Goal: Check status: Check status

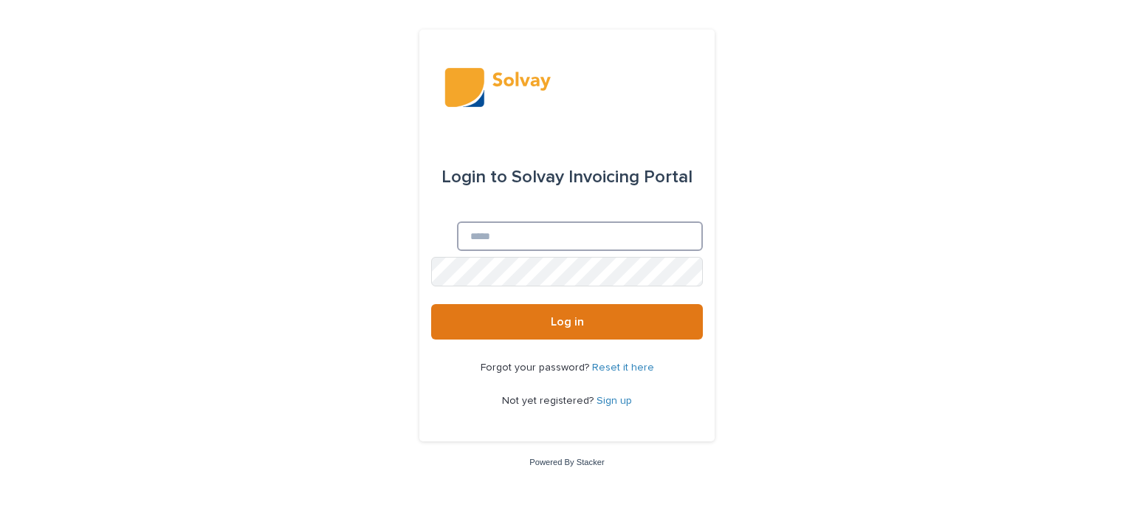
click at [465, 236] on input "Email" at bounding box center [580, 237] width 246 height 30
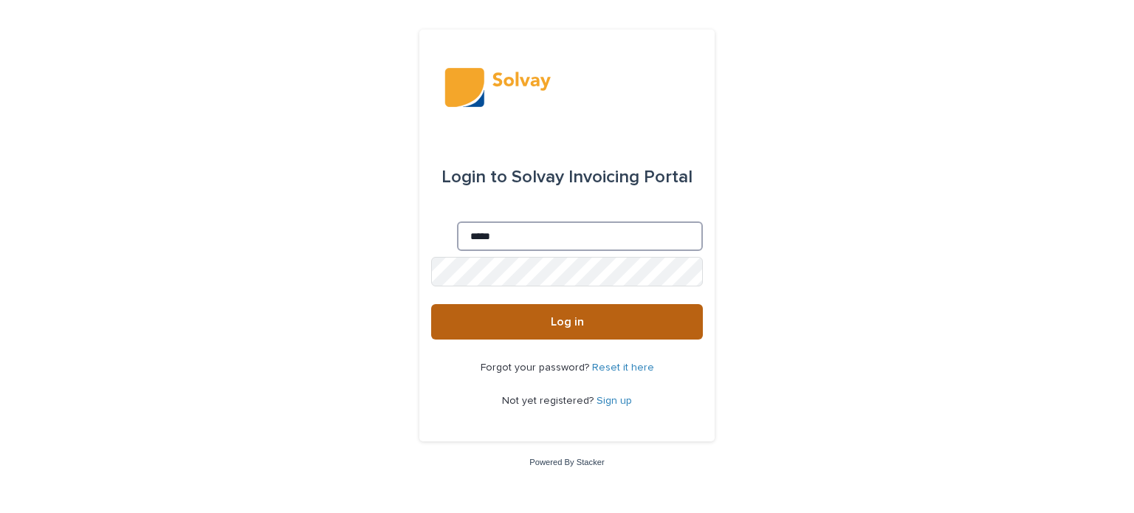
type input "**********"
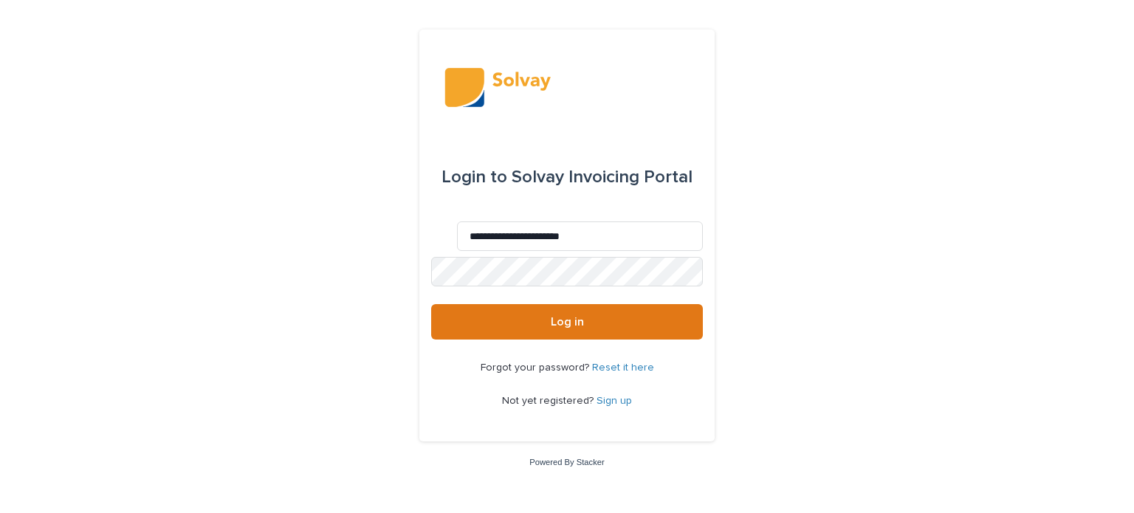
click at [431, 257] on uniq-box at bounding box center [431, 257] width 0 height 0
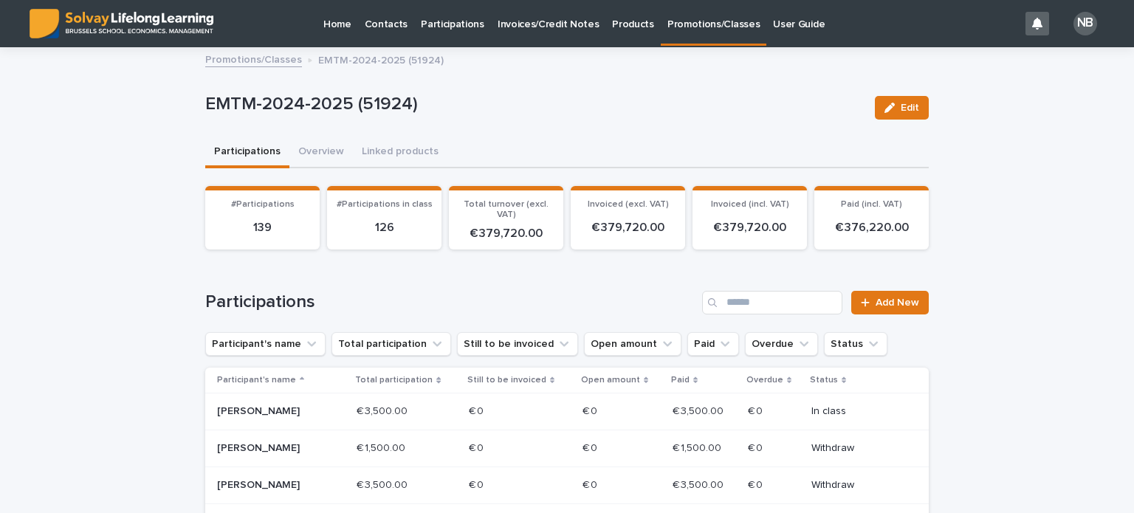
click at [693, 23] on p "Promotions/Classes" at bounding box center [714, 15] width 92 height 31
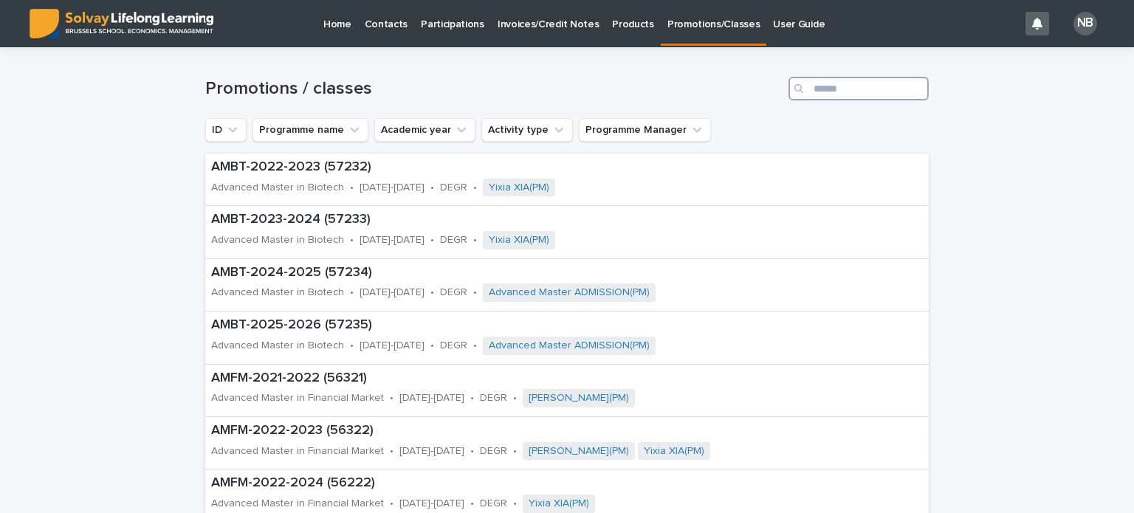
click at [808, 84] on input "Search" at bounding box center [859, 89] width 140 height 24
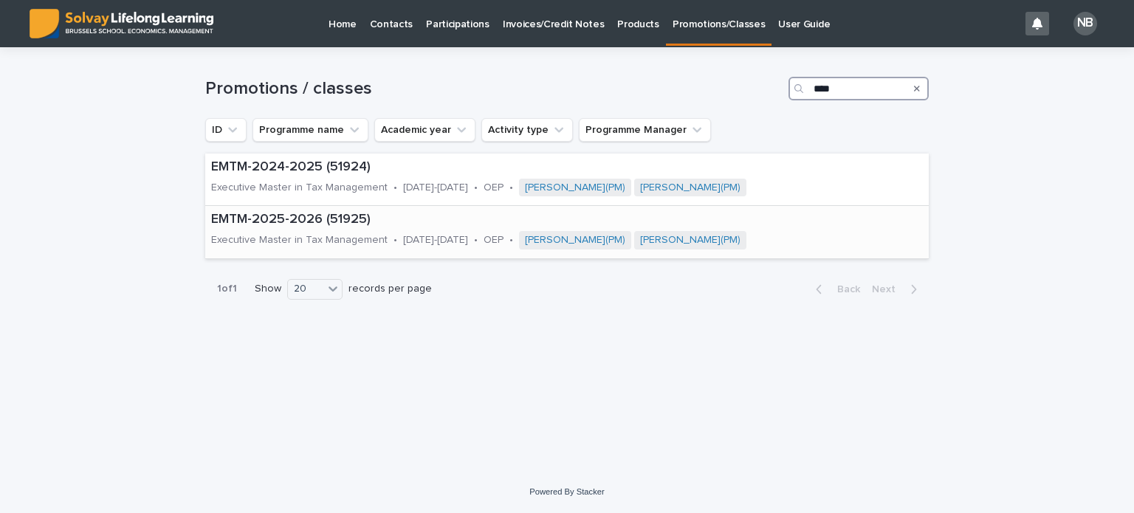
type input "****"
click at [262, 223] on p "EMTM-2025-2026 (51925)" at bounding box center [560, 220] width 698 height 16
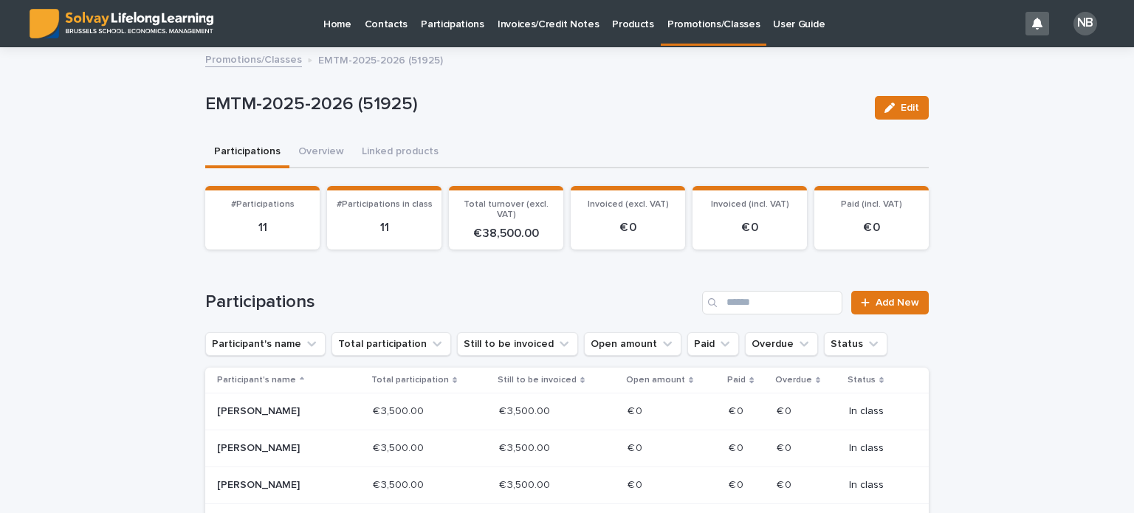
click at [339, 21] on p "Home" at bounding box center [337, 15] width 28 height 31
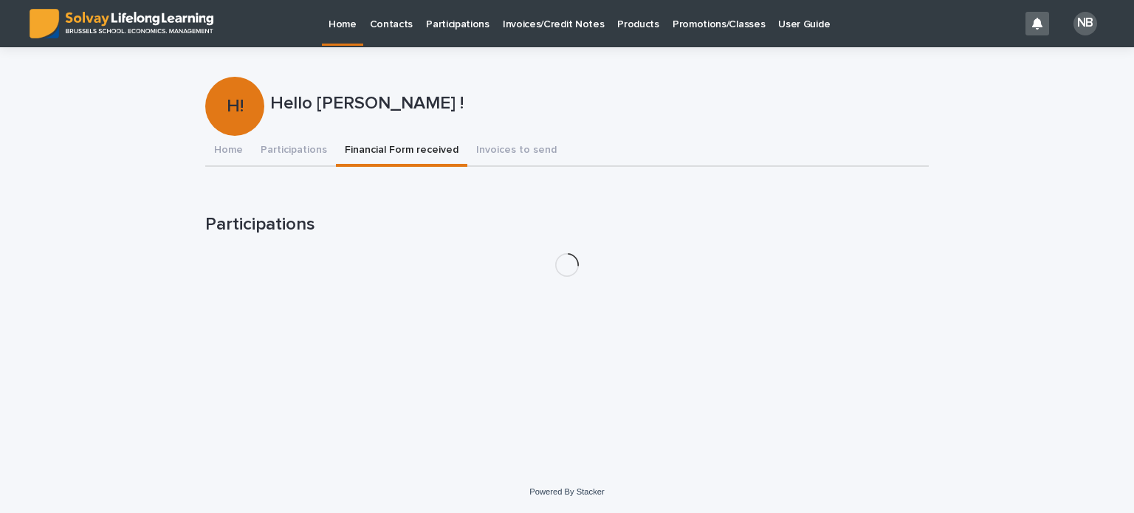
click at [389, 147] on button "Financial Form received" at bounding box center [401, 151] width 131 height 31
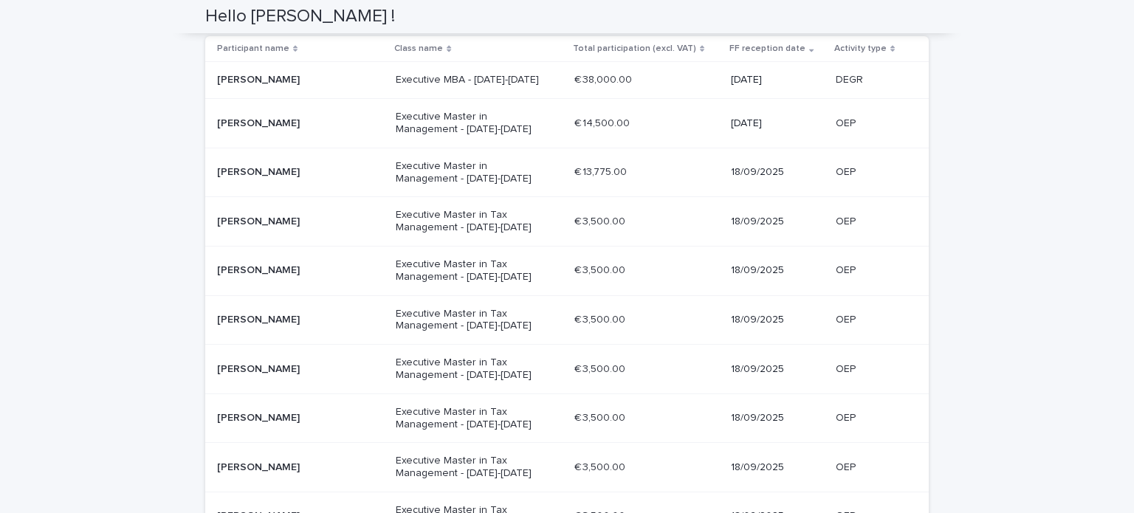
scroll to position [222, 0]
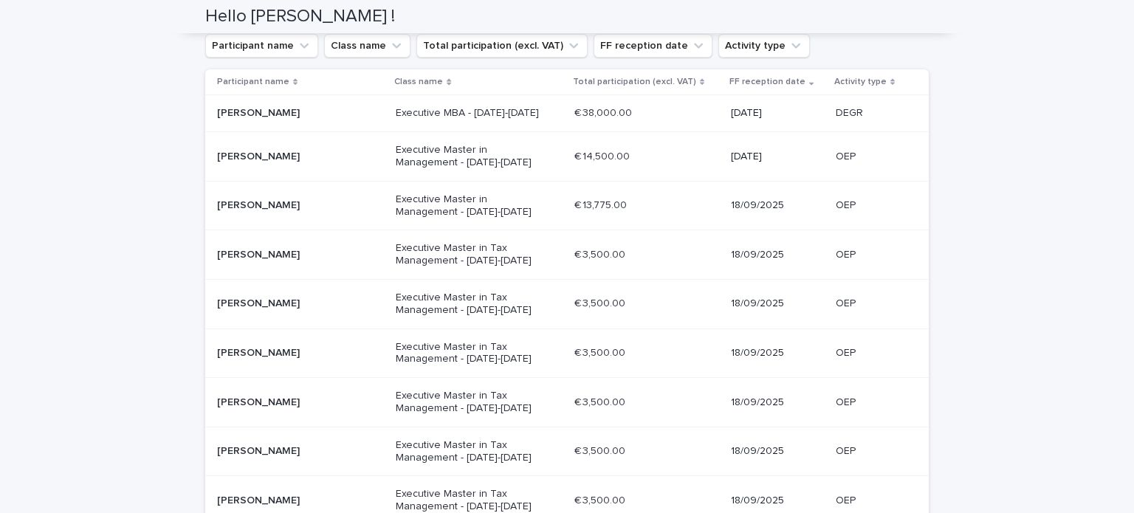
click at [891, 84] on icon at bounding box center [893, 81] width 4 height 7
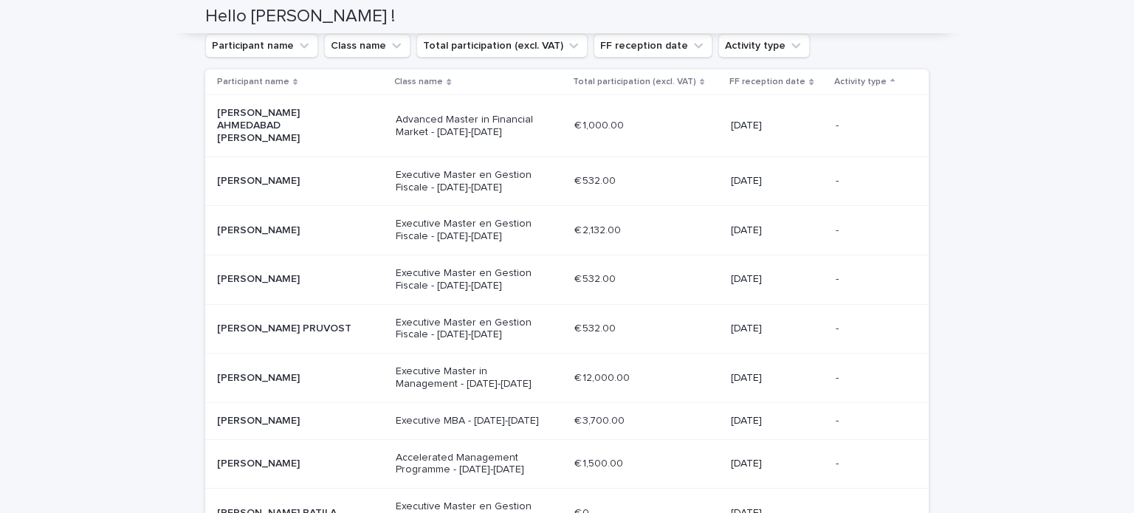
scroll to position [233, 0]
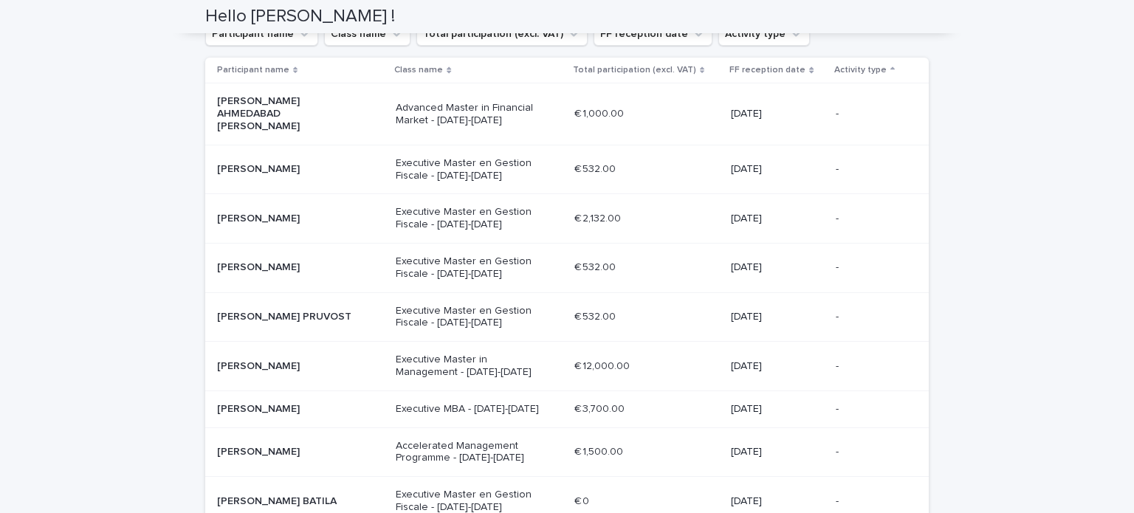
click at [891, 67] on icon at bounding box center [893, 68] width 4 height 3
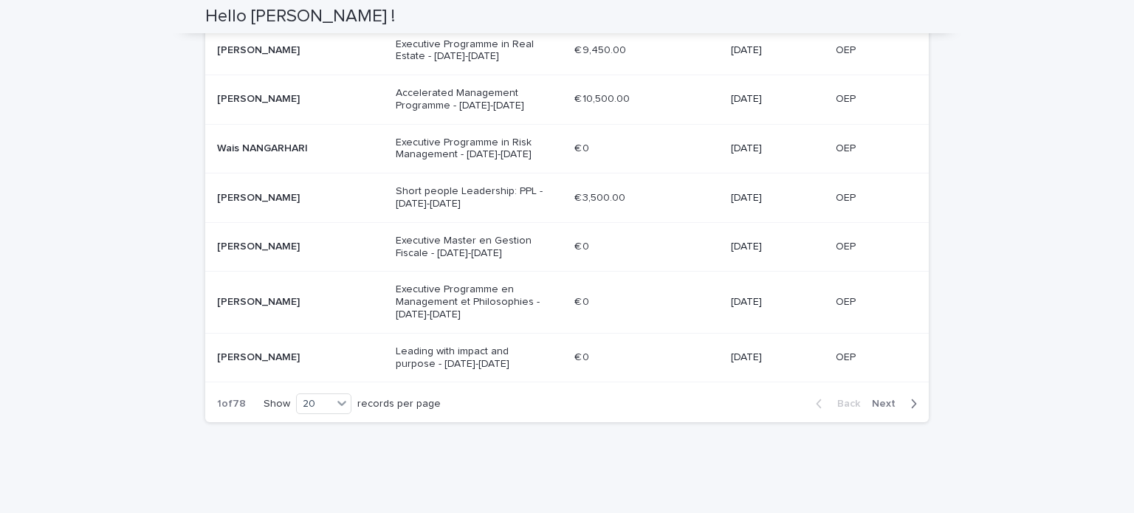
scroll to position [988, 0]
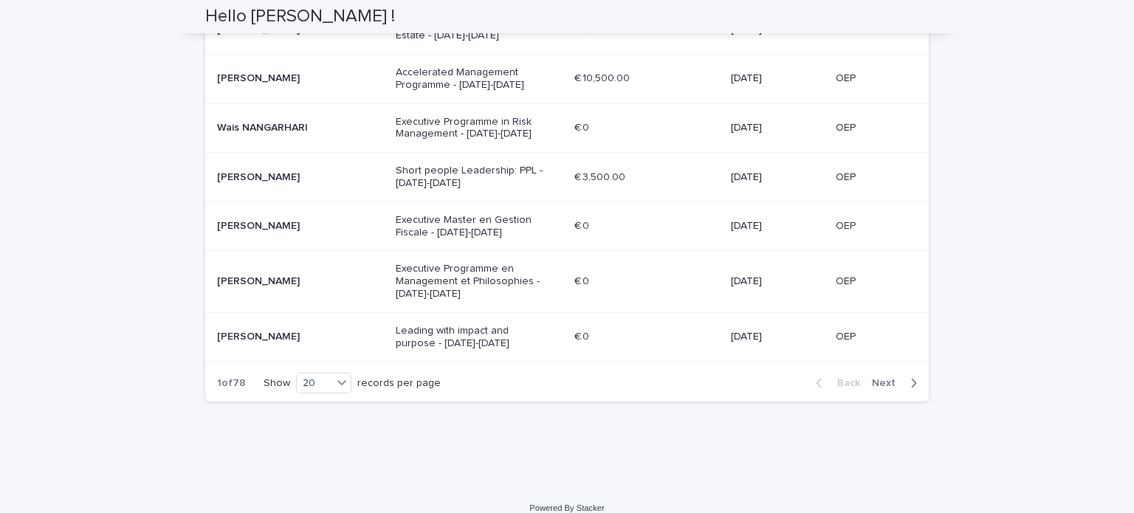
click at [911, 377] on button "Next" at bounding box center [897, 383] width 63 height 13
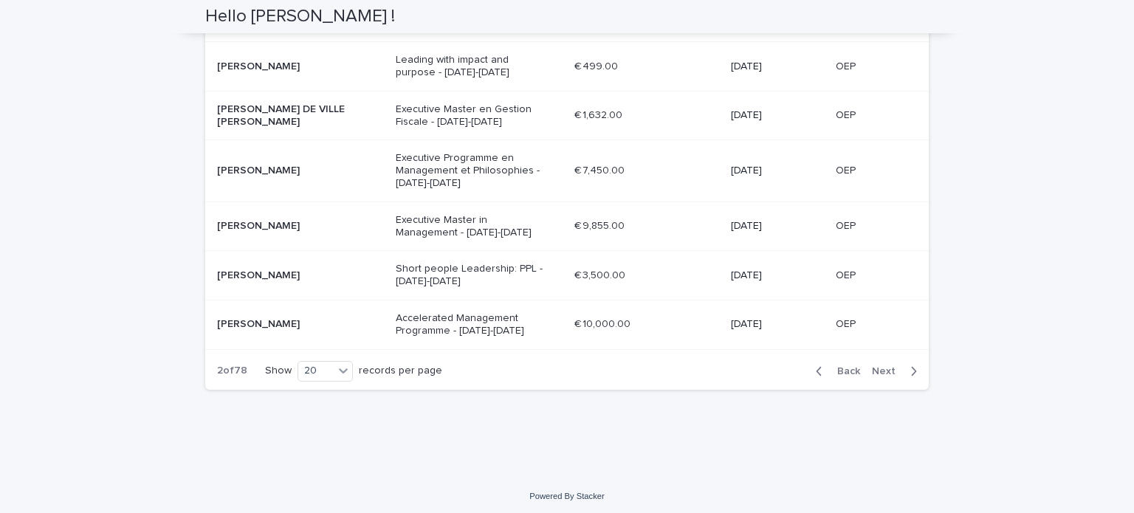
scroll to position [976, 0]
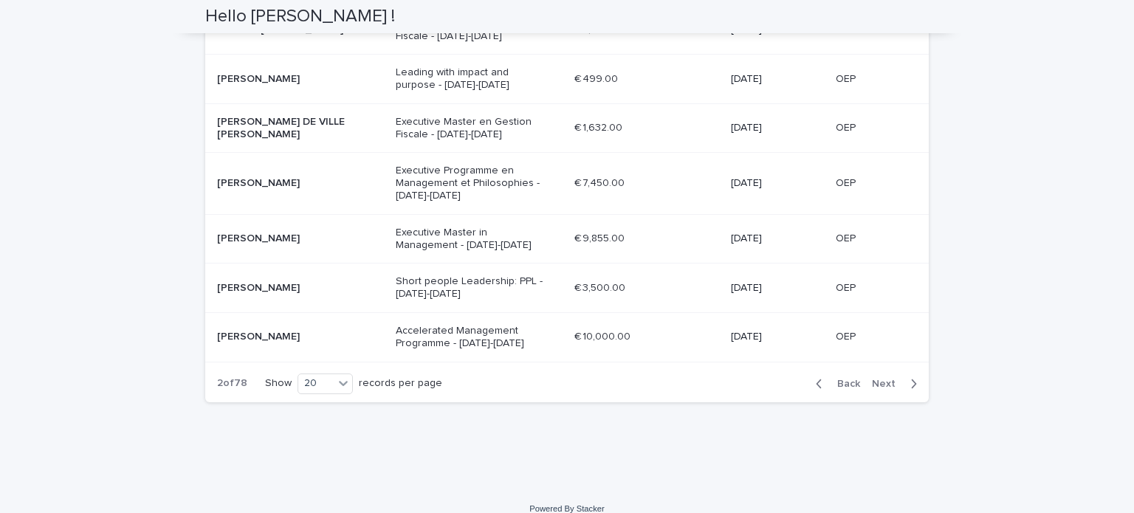
click at [884, 379] on span "Next" at bounding box center [888, 384] width 32 height 10
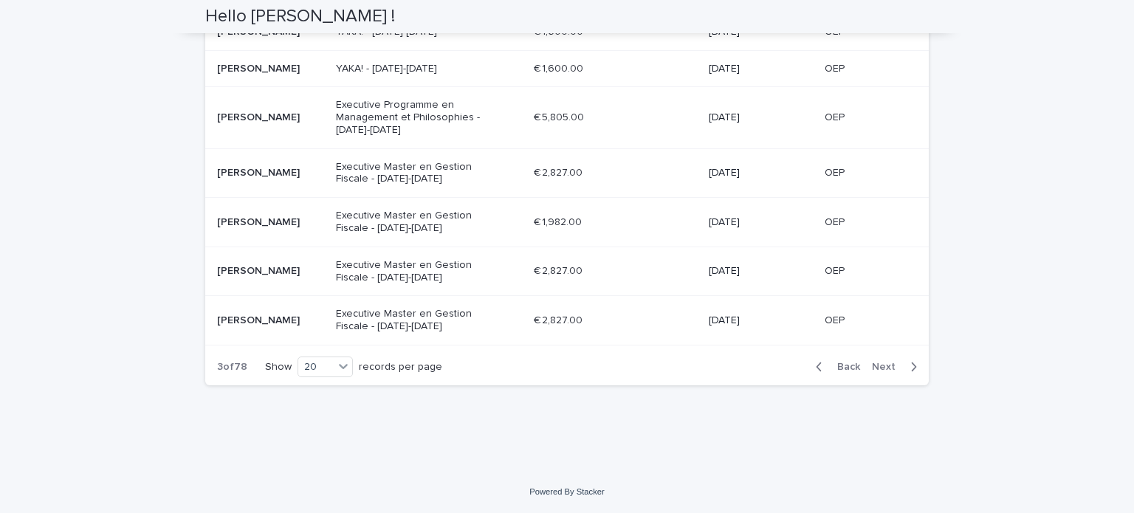
click at [851, 370] on span "Back" at bounding box center [845, 367] width 32 height 10
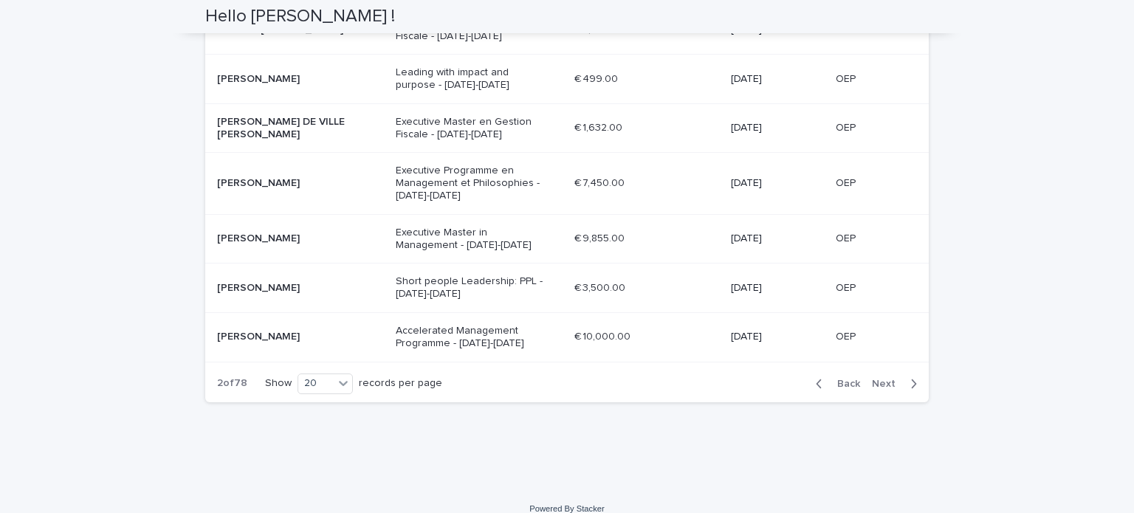
click at [845, 379] on span "Back" at bounding box center [845, 384] width 32 height 10
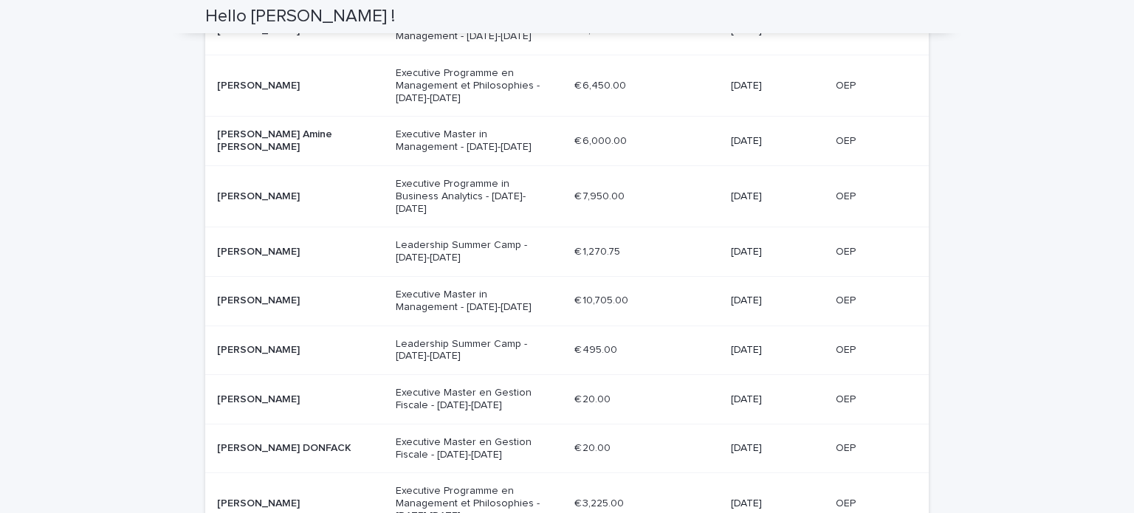
scroll to position [163, 0]
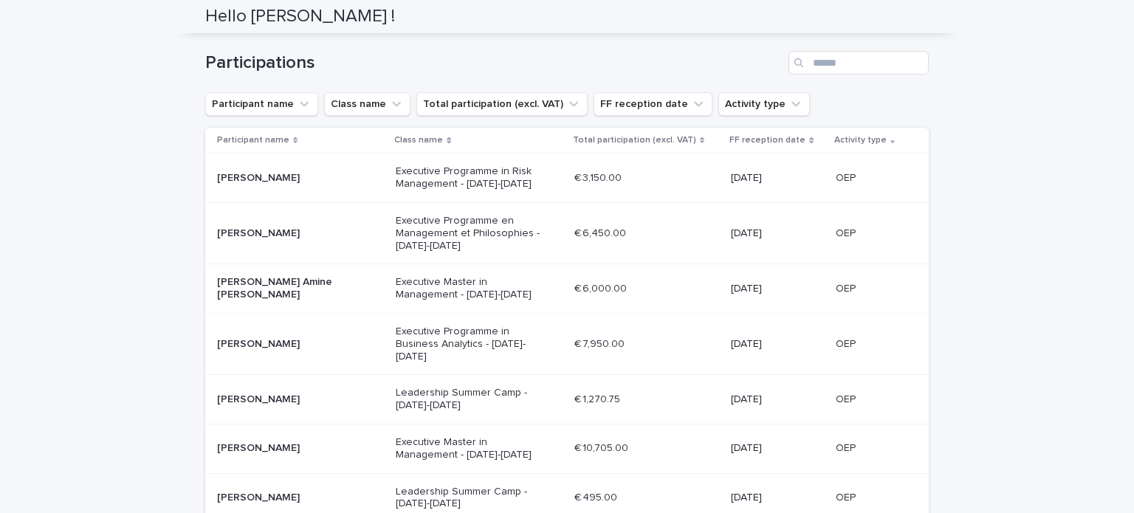
click at [419, 138] on p "Class name" at bounding box center [418, 140] width 49 height 16
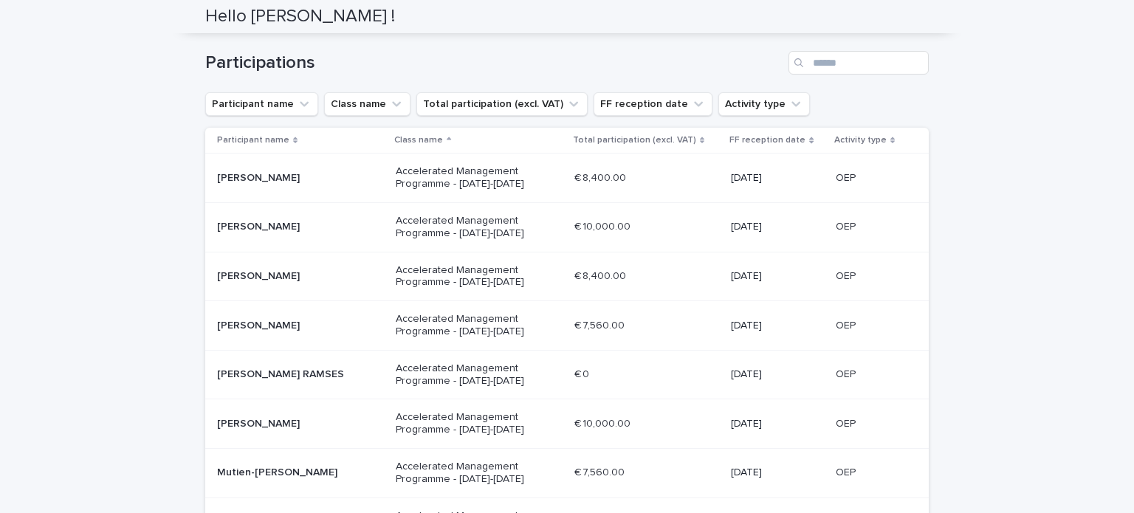
click at [408, 138] on p "Class name" at bounding box center [418, 140] width 49 height 16
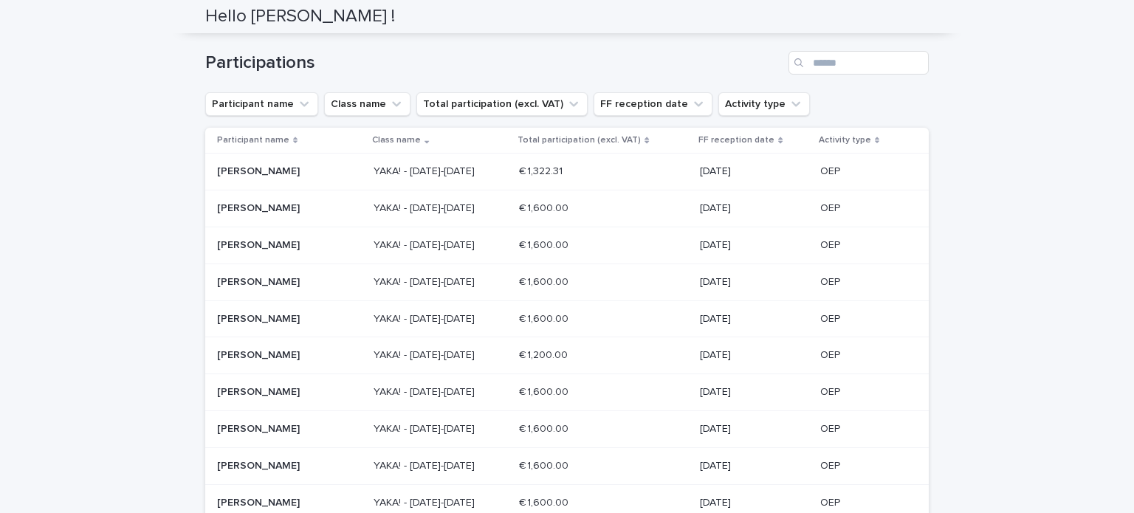
click at [429, 141] on icon at bounding box center [427, 142] width 4 height 3
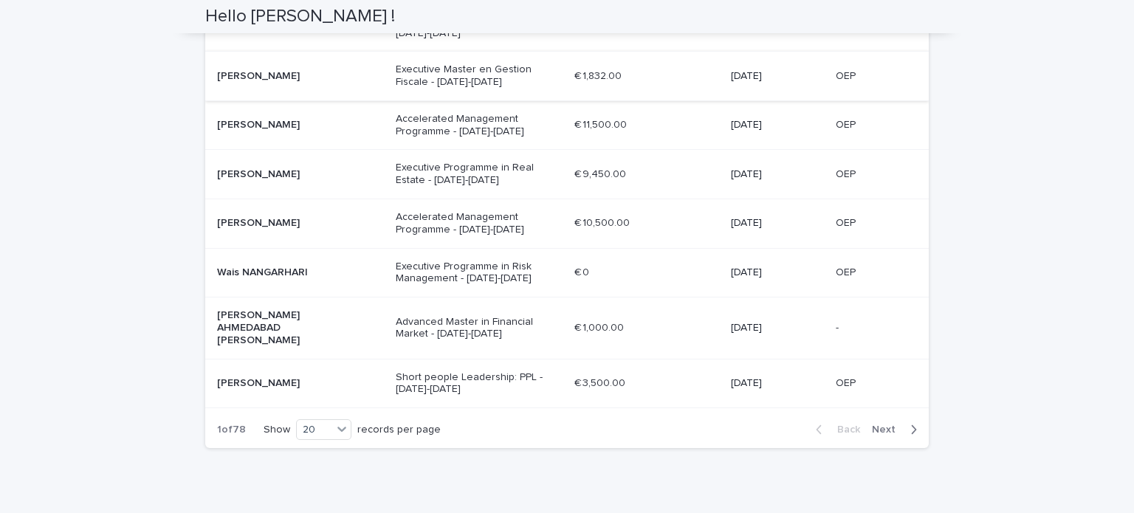
scroll to position [988, 0]
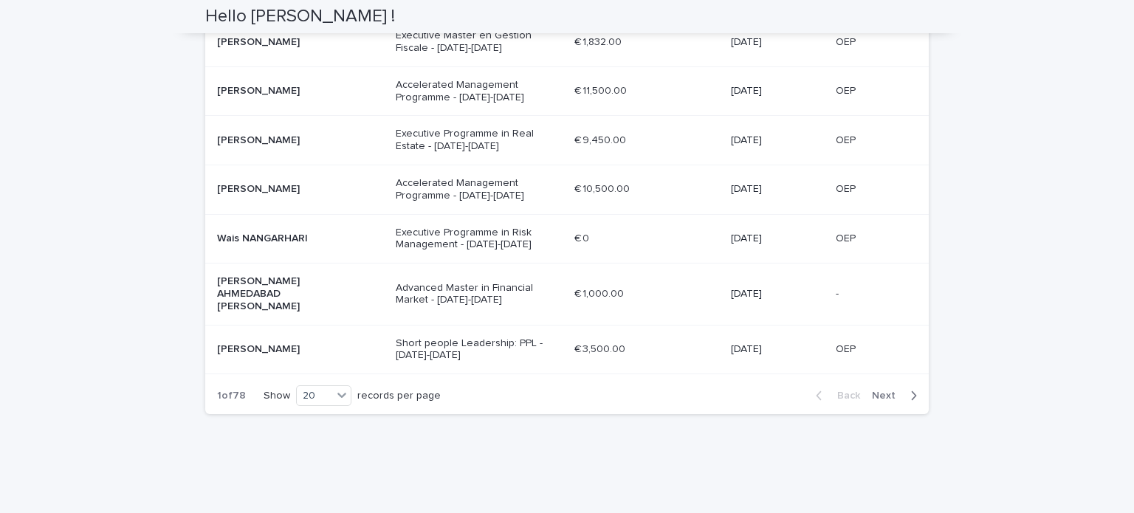
click at [882, 391] on span "Next" at bounding box center [888, 396] width 32 height 10
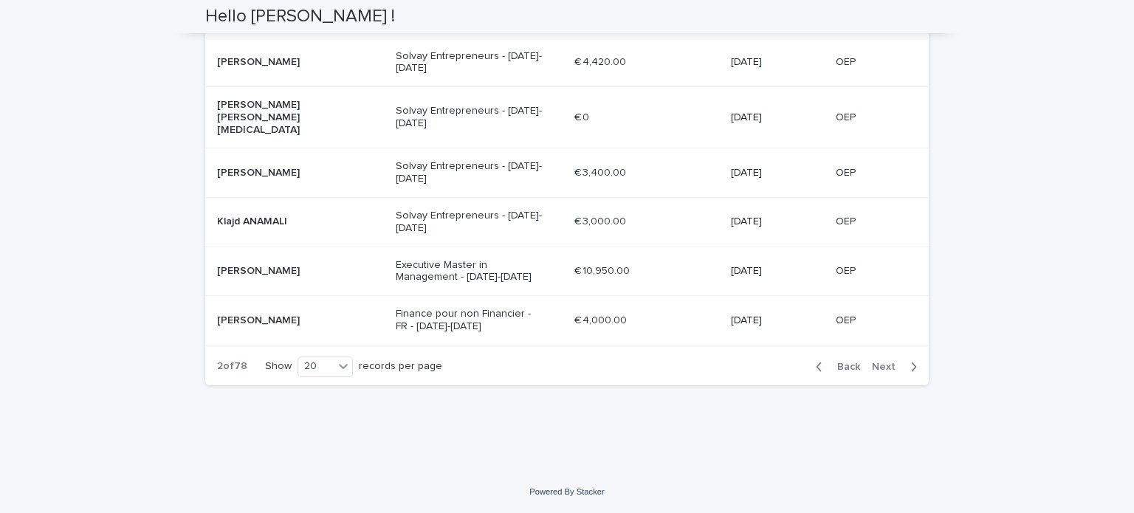
scroll to position [963, 0]
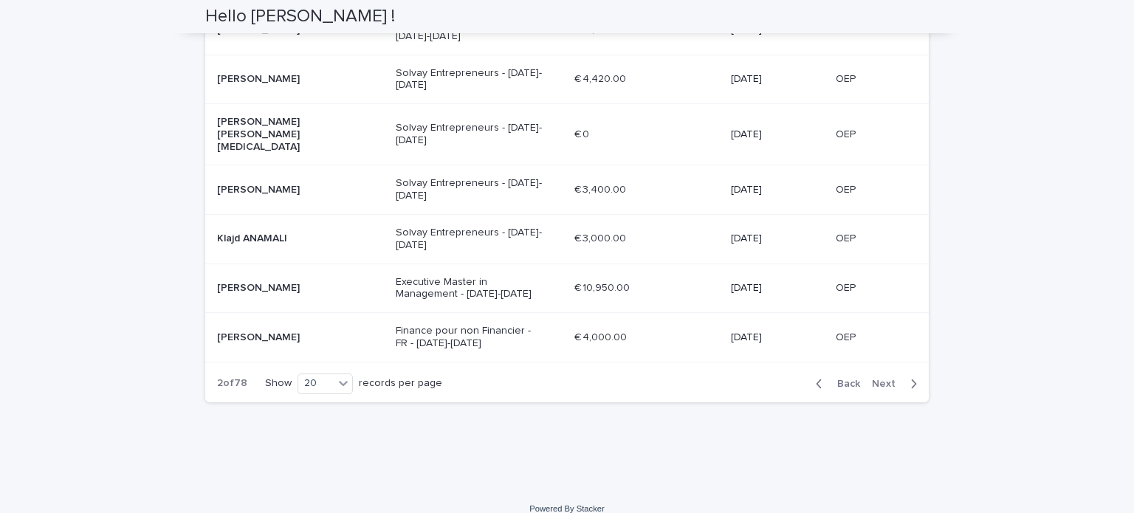
click at [882, 379] on span "Next" at bounding box center [888, 384] width 32 height 10
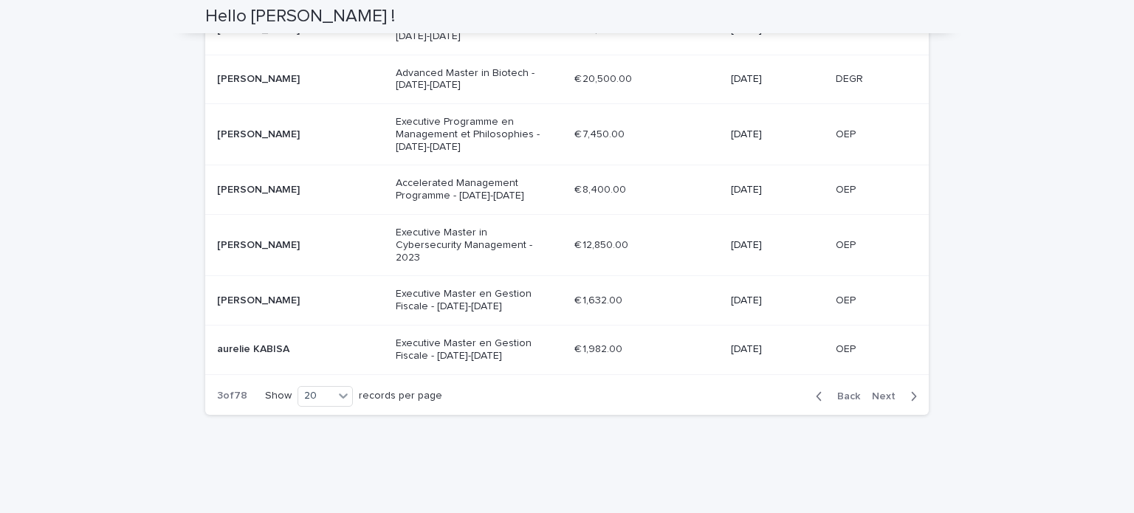
click at [881, 391] on span "Next" at bounding box center [888, 396] width 32 height 10
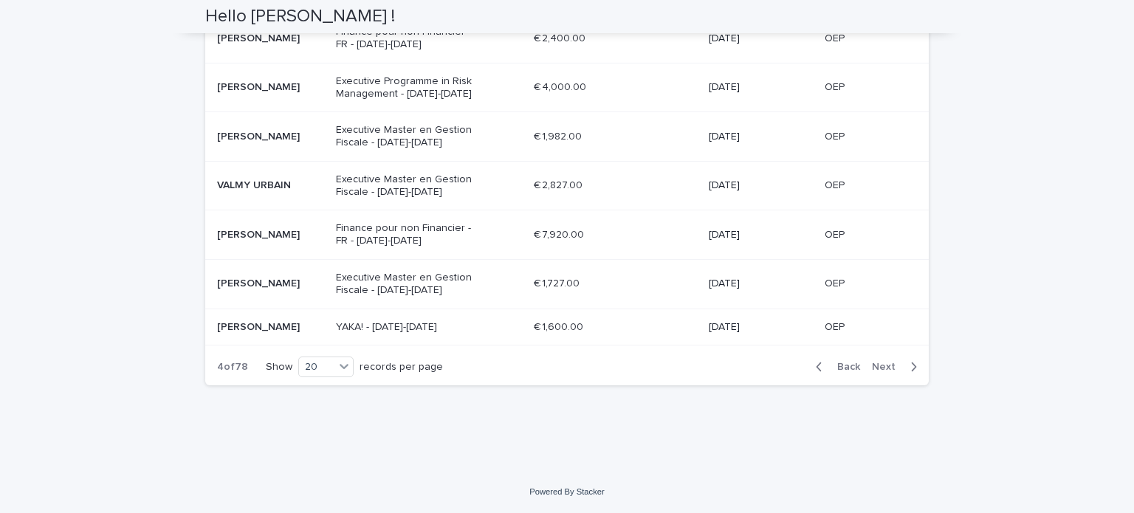
scroll to position [951, 0]
click at [911, 366] on icon "button" at bounding box center [914, 366] width 7 height 13
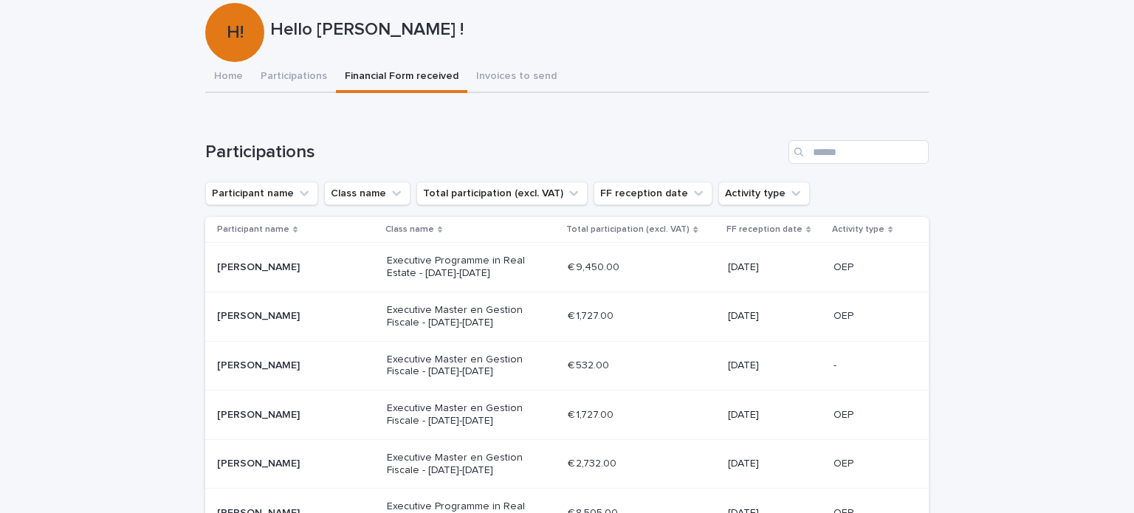
scroll to position [148, 0]
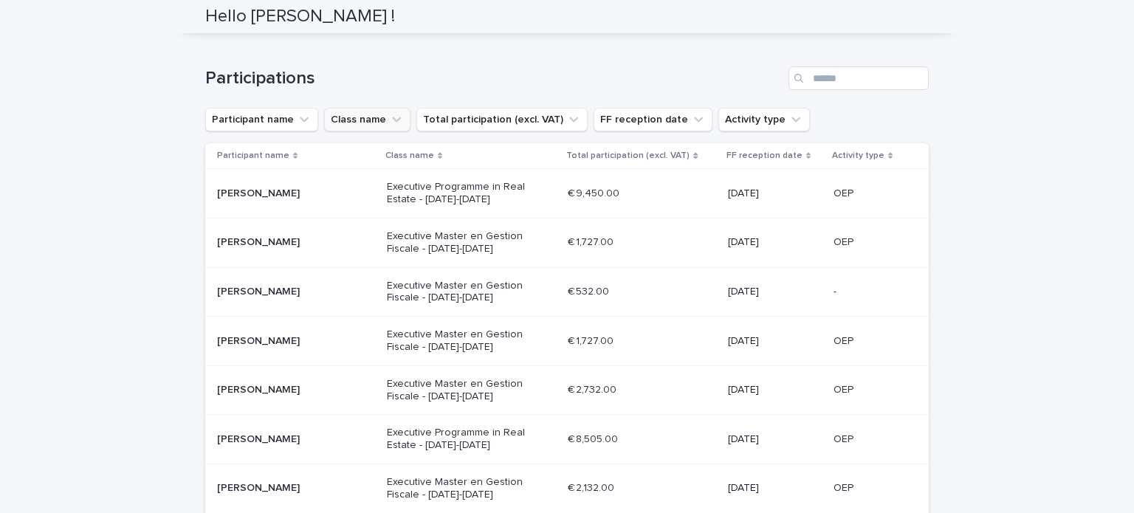
click at [357, 118] on button "Class name" at bounding box center [367, 120] width 86 height 24
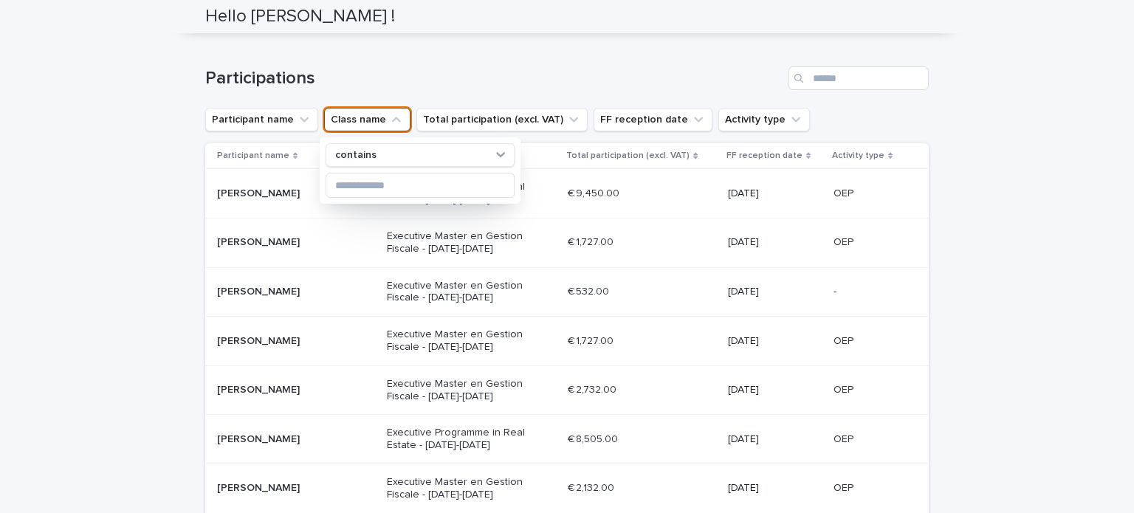
click at [357, 118] on button "Class name" at bounding box center [367, 120] width 86 height 24
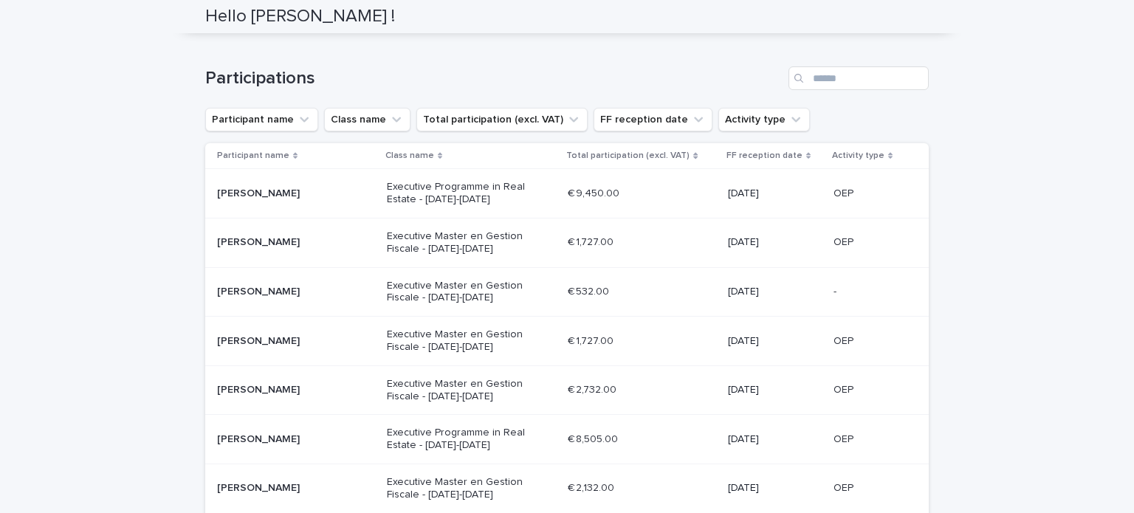
click at [442, 156] on div "Class name" at bounding box center [471, 156] width 173 height 16
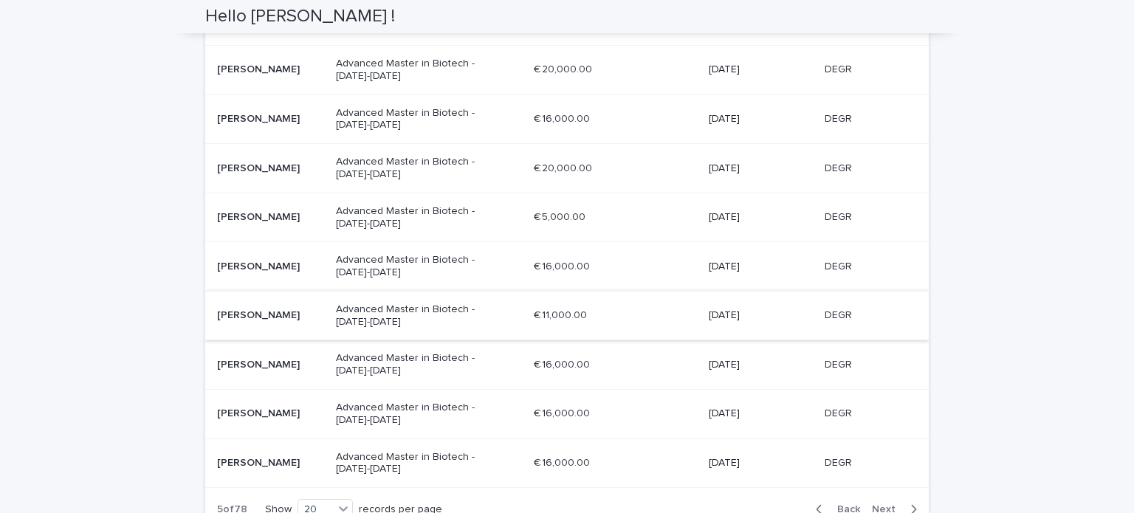
scroll to position [951, 0]
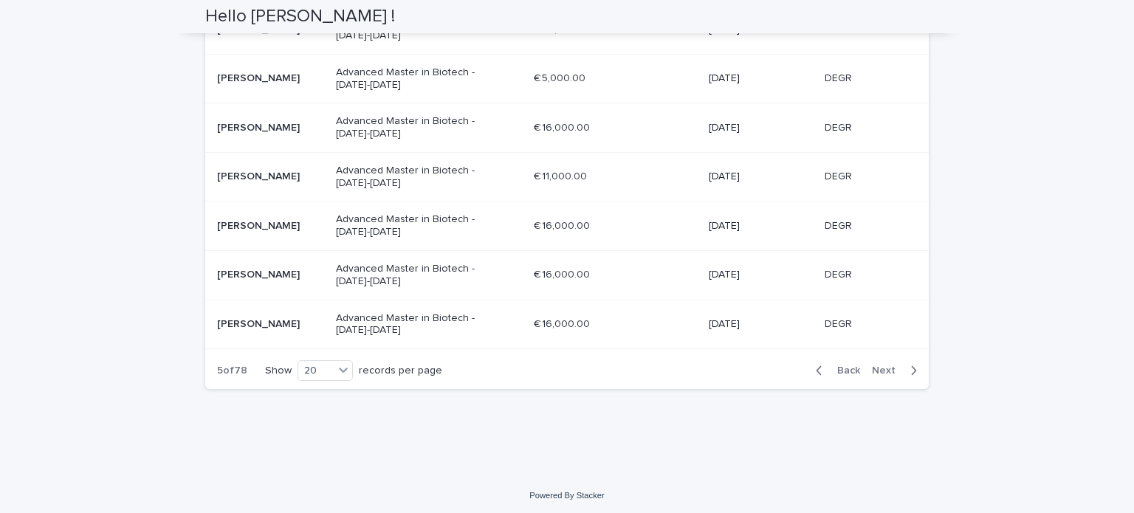
click at [874, 366] on span "Next" at bounding box center [888, 371] width 32 height 10
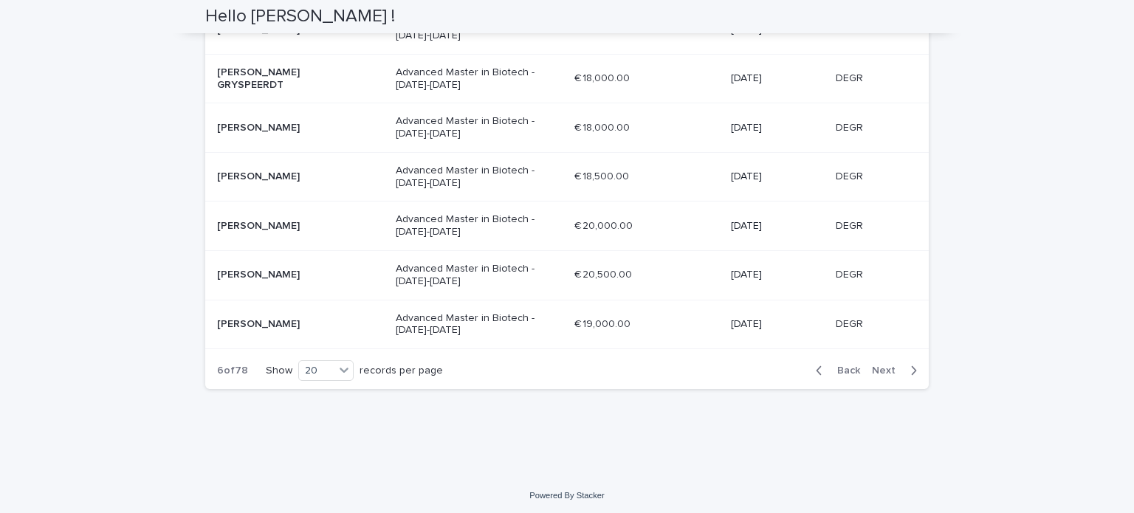
click at [879, 369] on span "Next" at bounding box center [888, 371] width 32 height 10
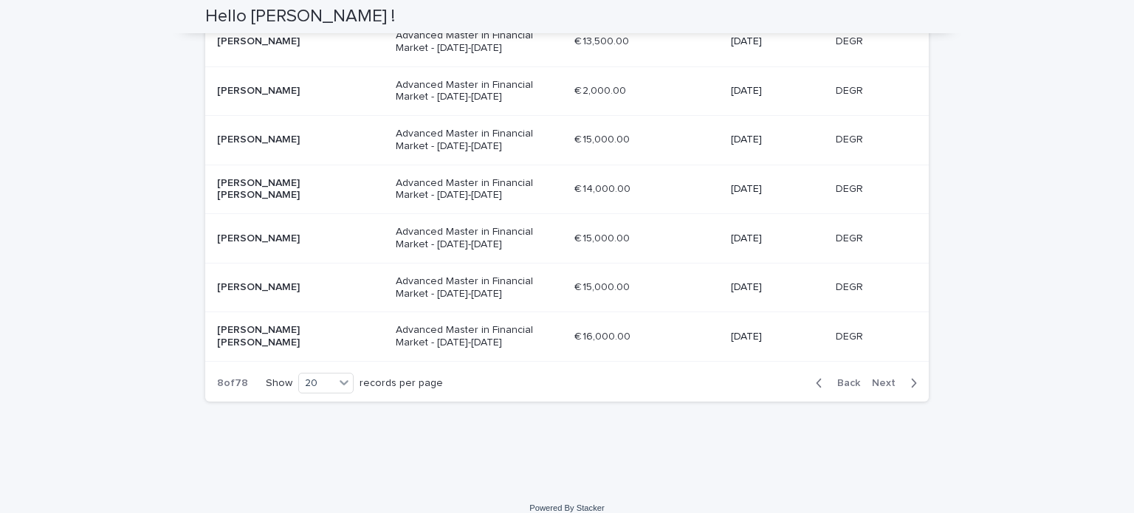
click at [878, 378] on span "Next" at bounding box center [888, 383] width 32 height 10
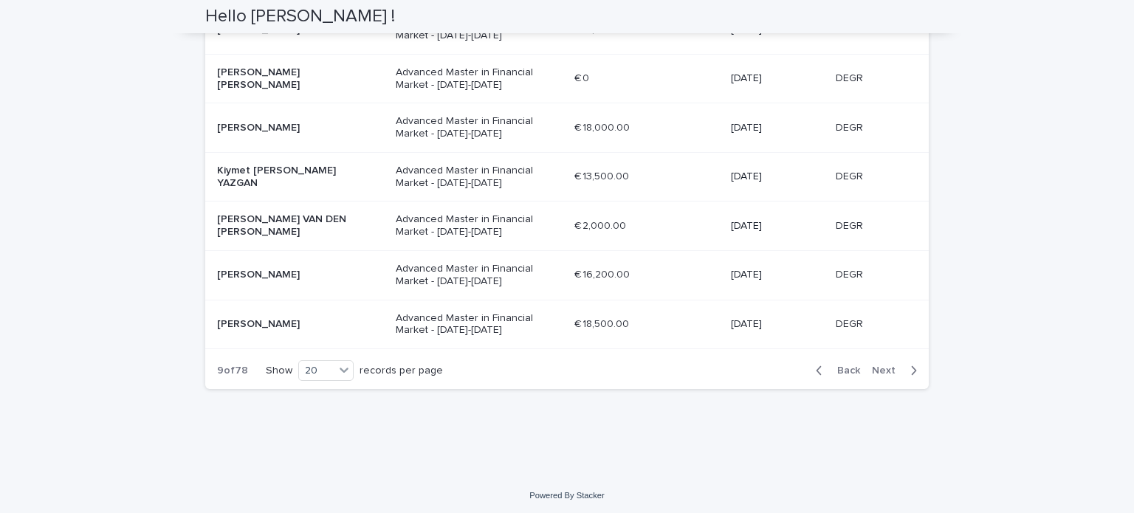
click at [878, 367] on span "Next" at bounding box center [888, 371] width 32 height 10
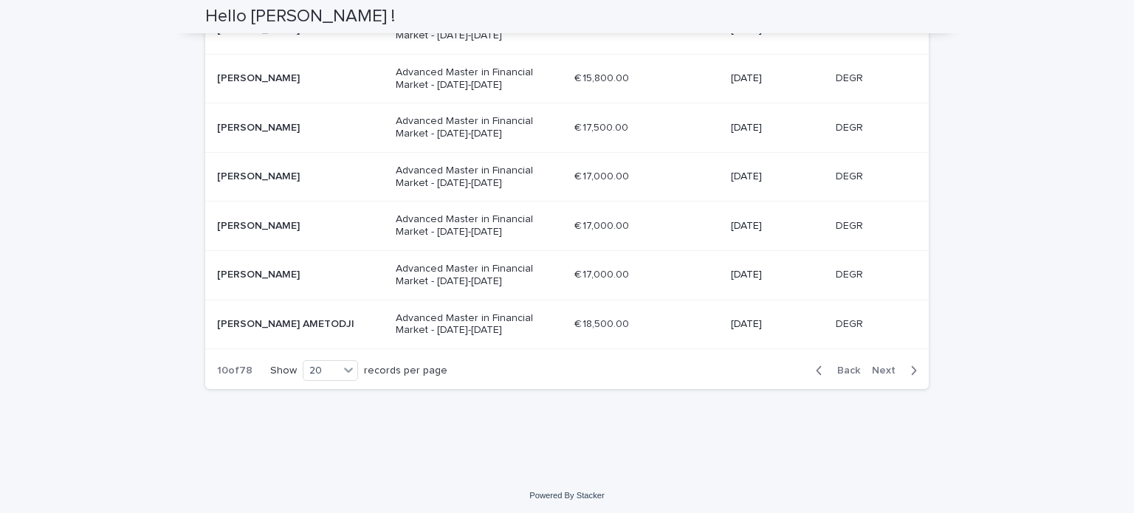
click at [877, 367] on span "Next" at bounding box center [888, 371] width 32 height 10
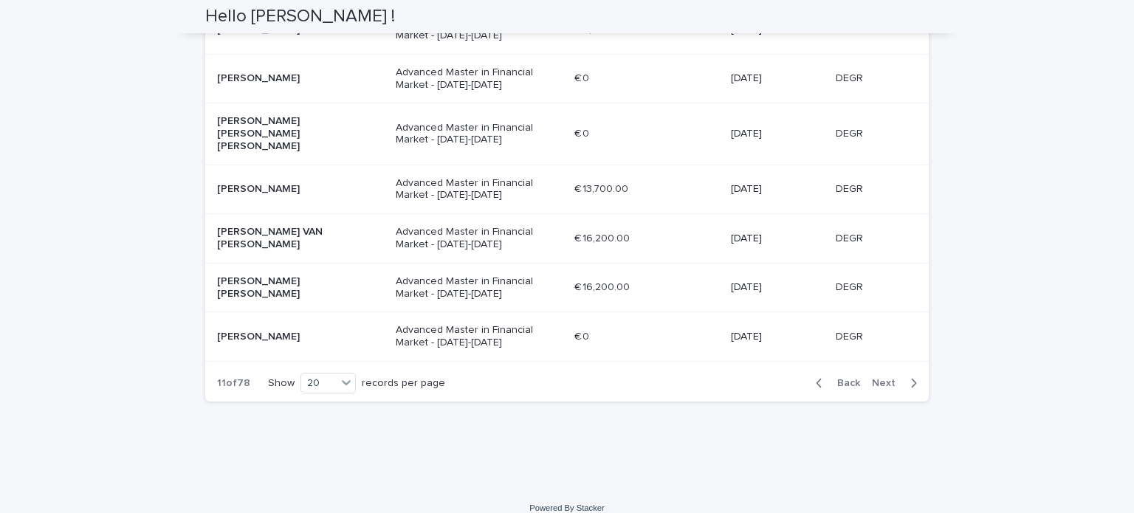
click at [877, 378] on span "Next" at bounding box center [888, 383] width 32 height 10
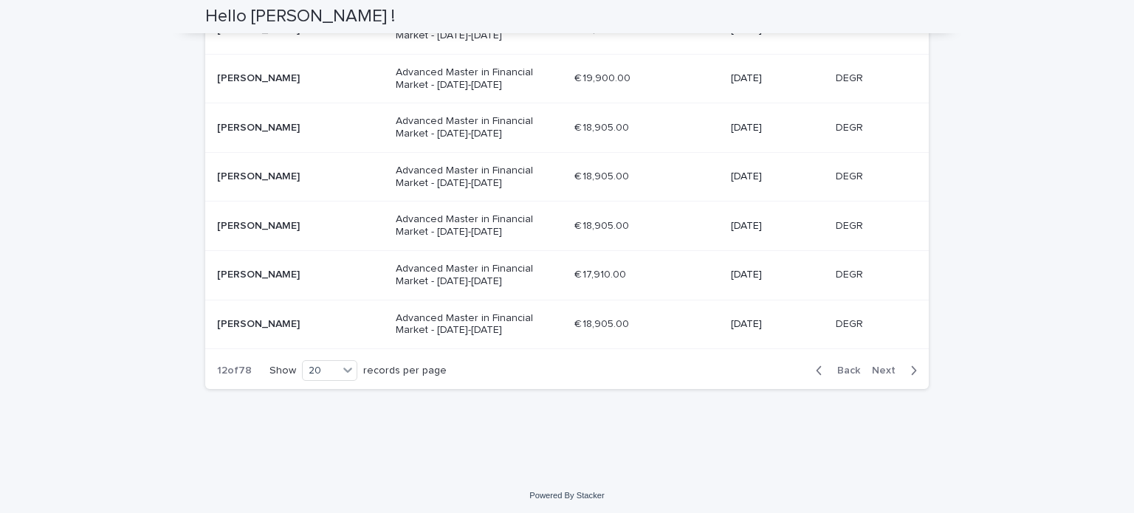
click at [877, 367] on span "Next" at bounding box center [888, 371] width 32 height 10
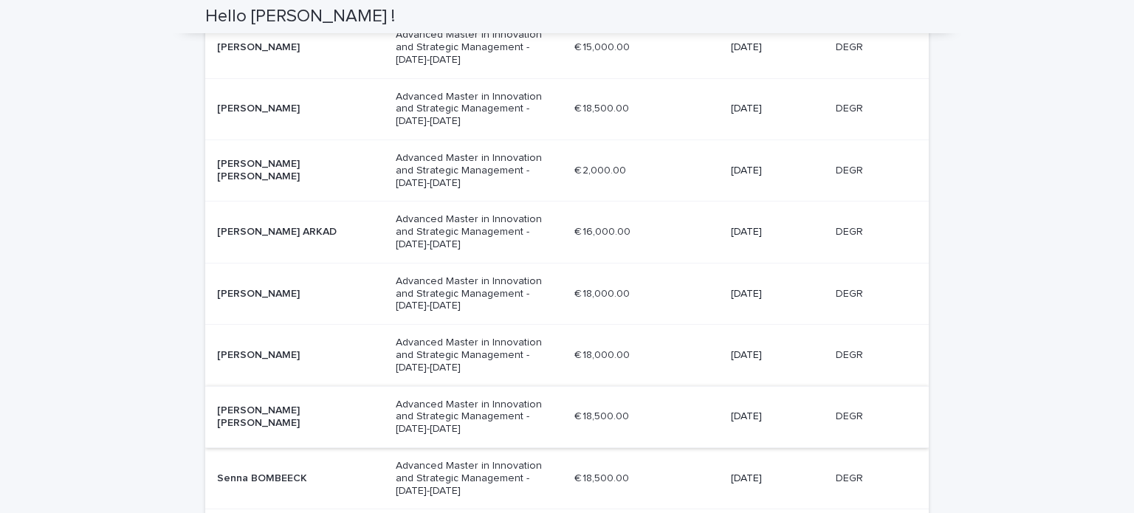
scroll to position [1174, 0]
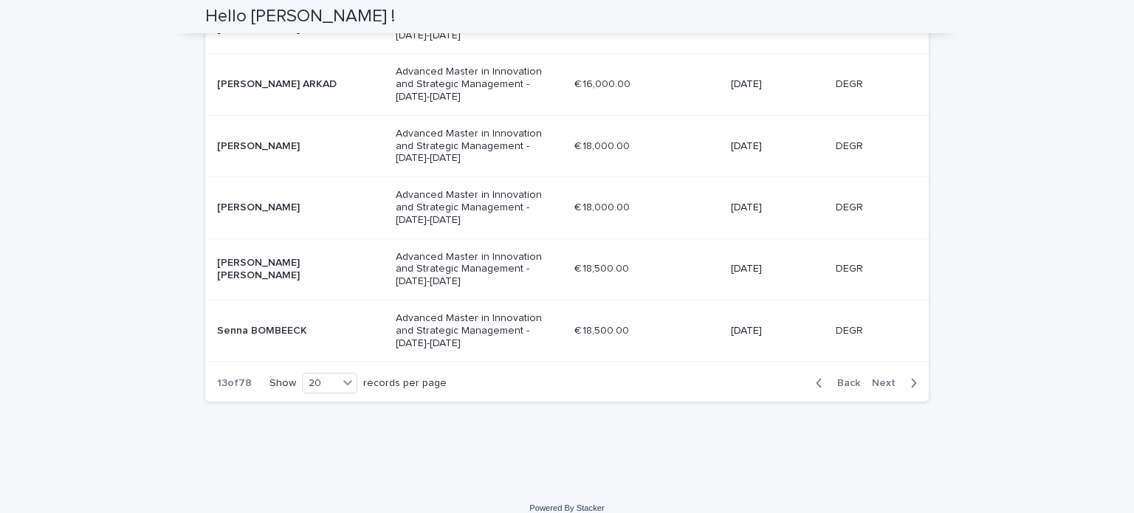
click at [880, 378] on span "Next" at bounding box center [888, 383] width 32 height 10
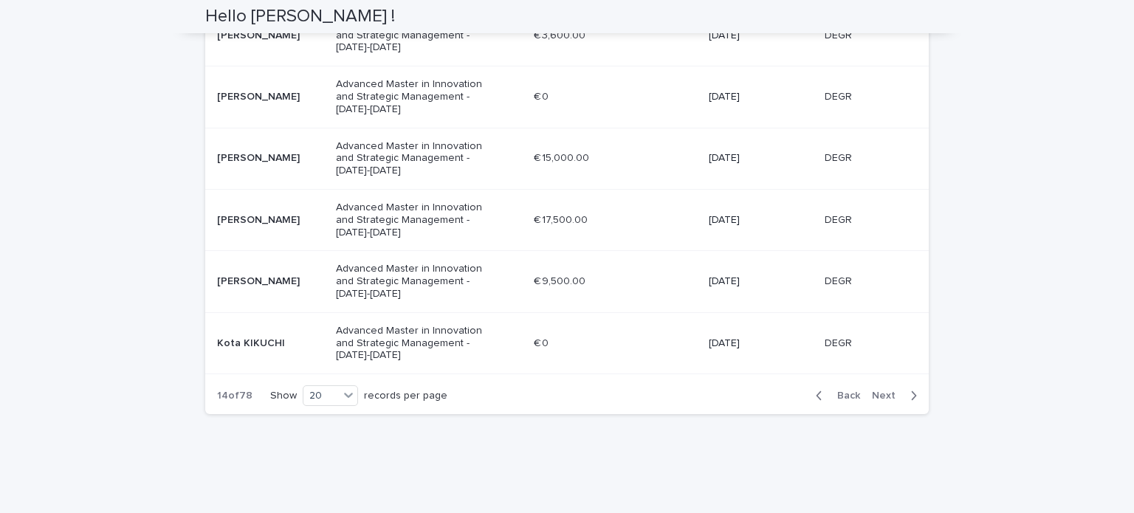
click at [880, 391] on span "Next" at bounding box center [888, 396] width 32 height 10
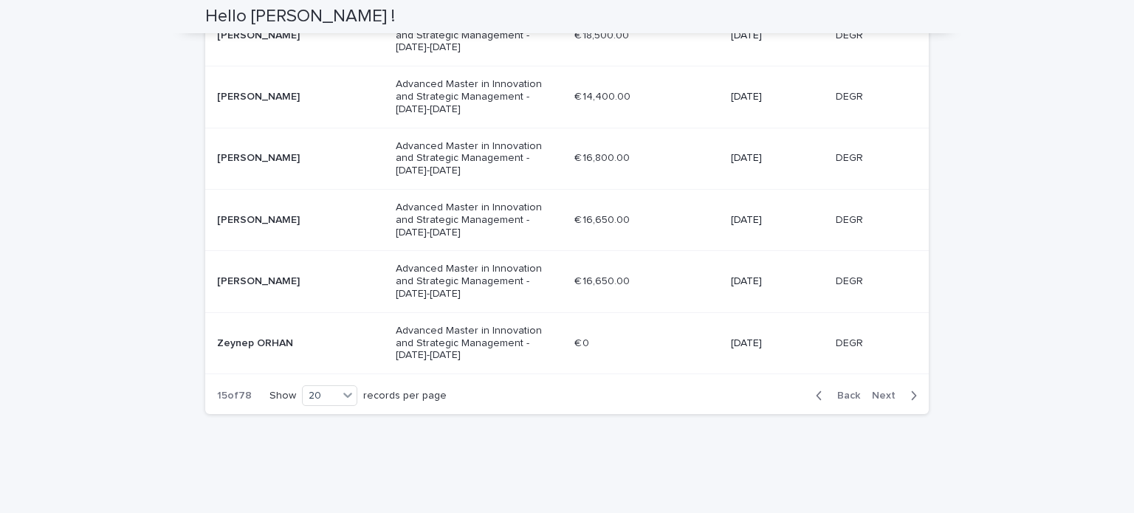
click at [882, 393] on span "Next" at bounding box center [888, 396] width 32 height 10
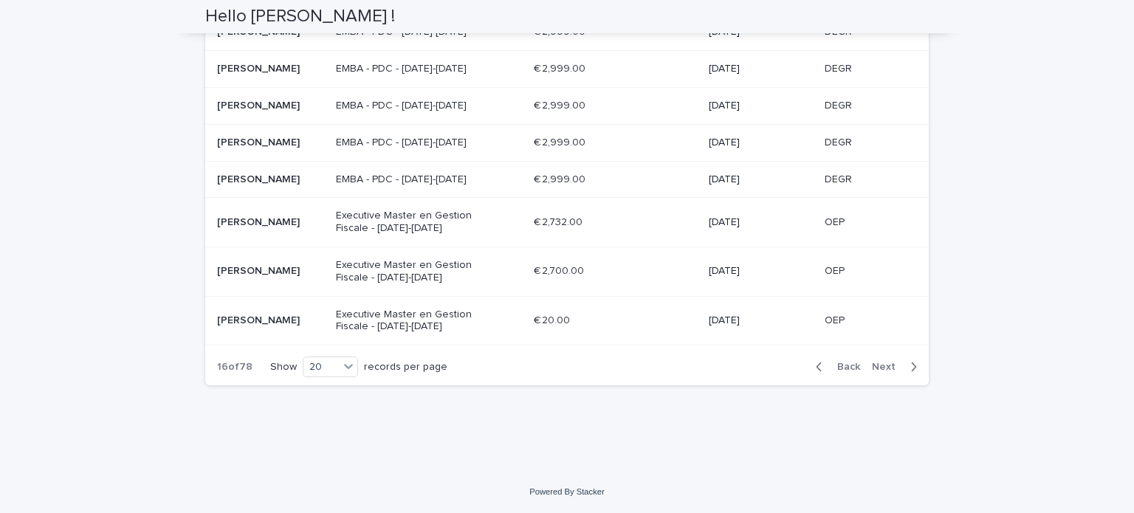
scroll to position [839, 0]
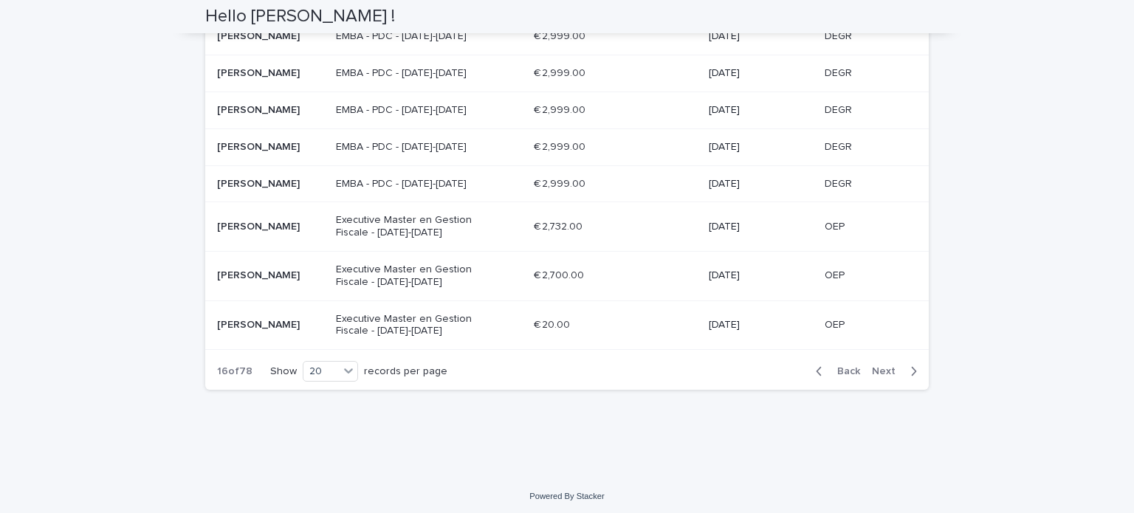
click at [879, 367] on span "Next" at bounding box center [888, 371] width 32 height 10
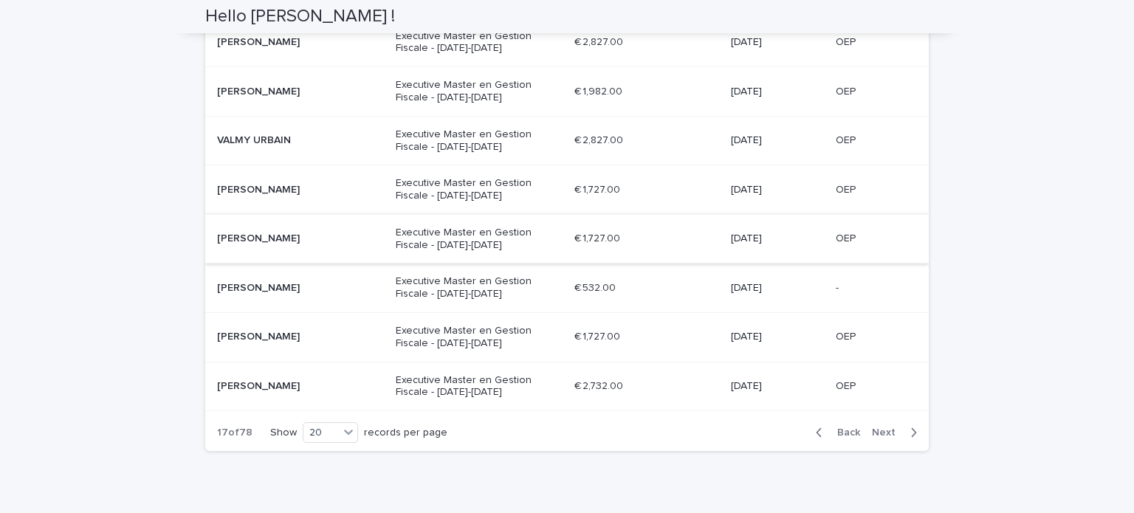
scroll to position [951, 0]
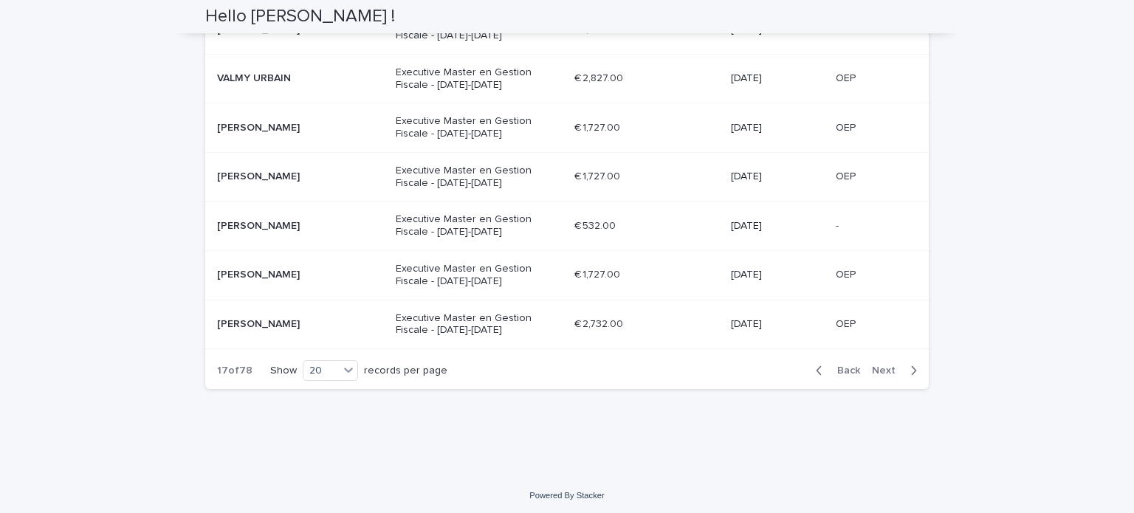
click at [880, 366] on span "Next" at bounding box center [888, 371] width 32 height 10
click at [882, 366] on span "Next" at bounding box center [888, 371] width 32 height 10
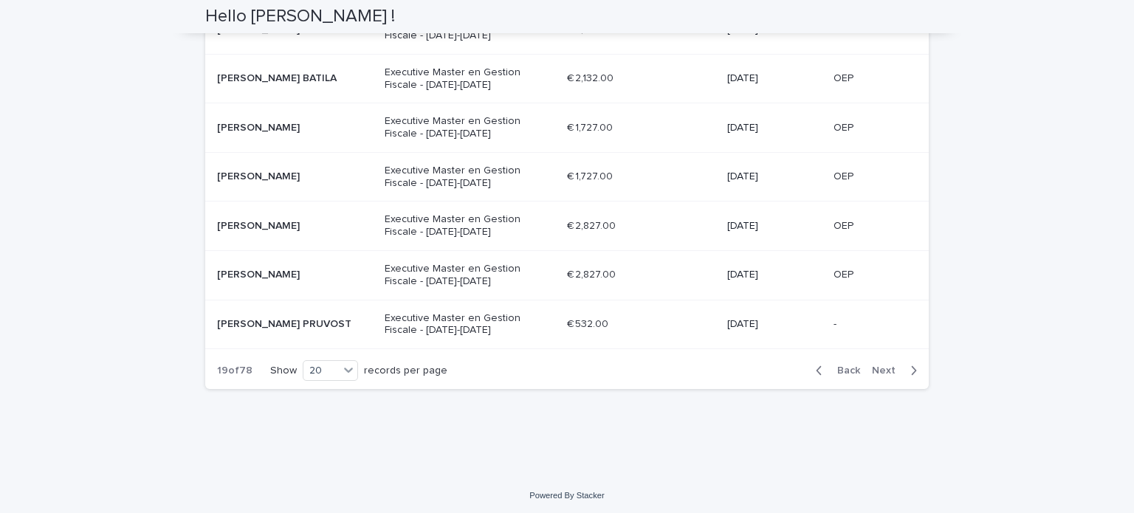
click at [882, 366] on span "Next" at bounding box center [888, 371] width 32 height 10
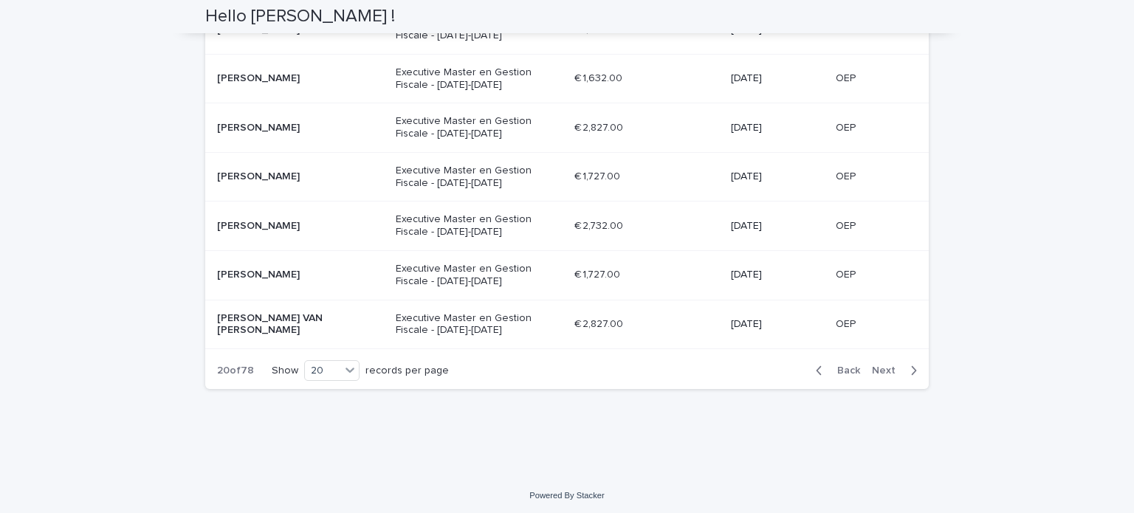
click at [880, 367] on span "Next" at bounding box center [888, 371] width 32 height 10
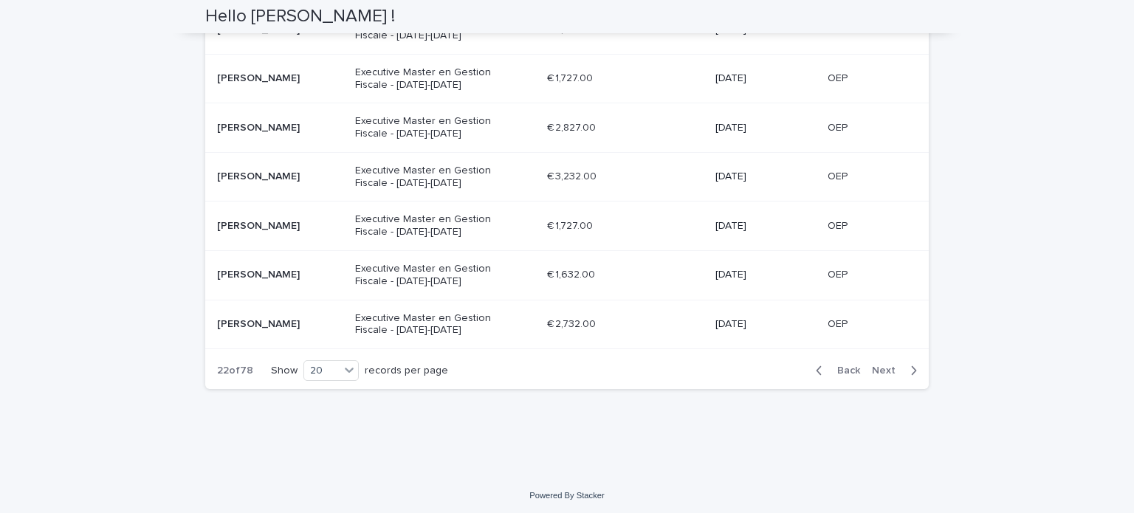
click at [880, 367] on span "Next" at bounding box center [888, 371] width 32 height 10
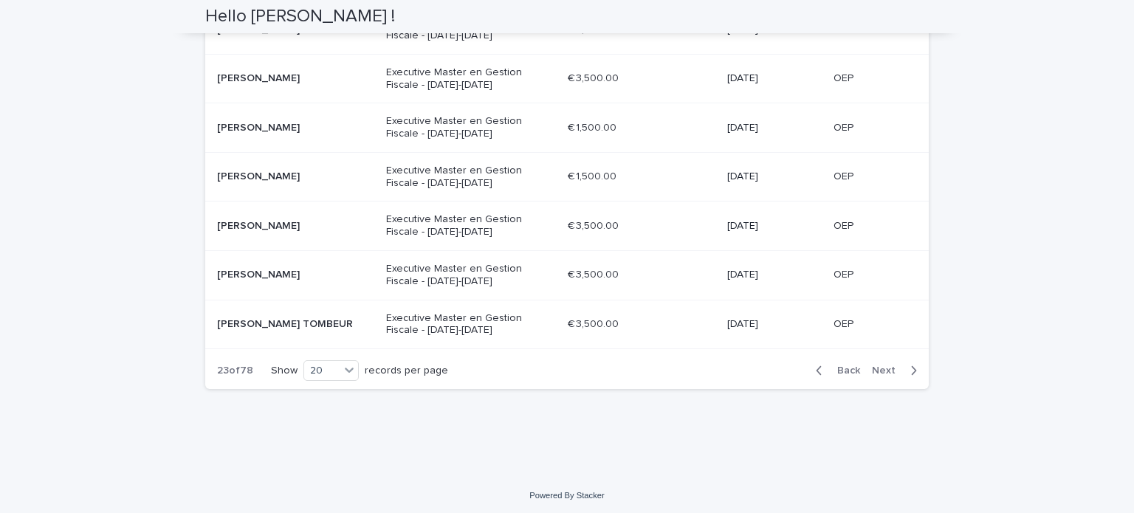
click at [880, 367] on span "Next" at bounding box center [888, 371] width 32 height 10
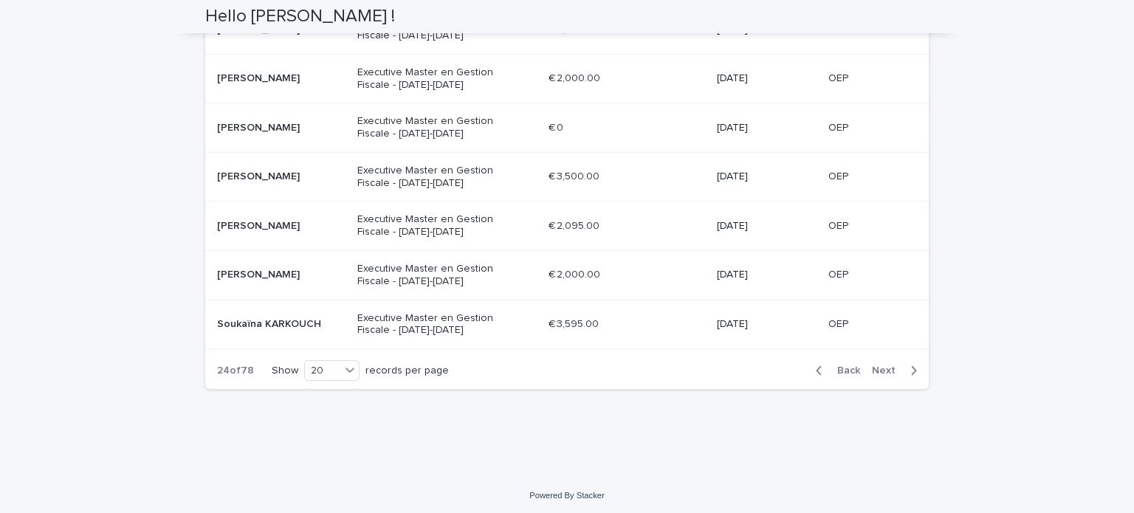
click at [880, 368] on span "Next" at bounding box center [888, 371] width 32 height 10
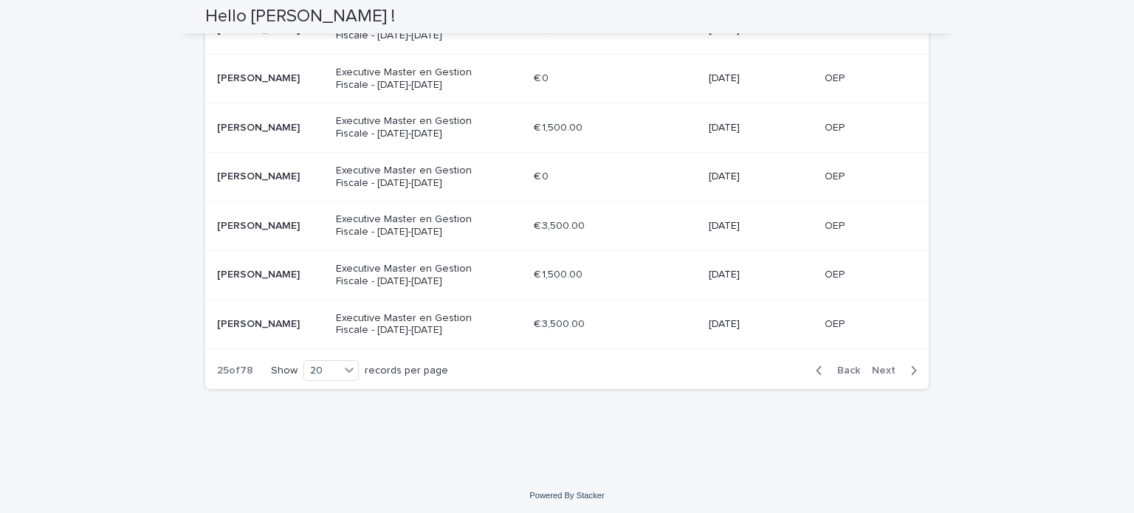
click at [880, 368] on span "Next" at bounding box center [888, 371] width 32 height 10
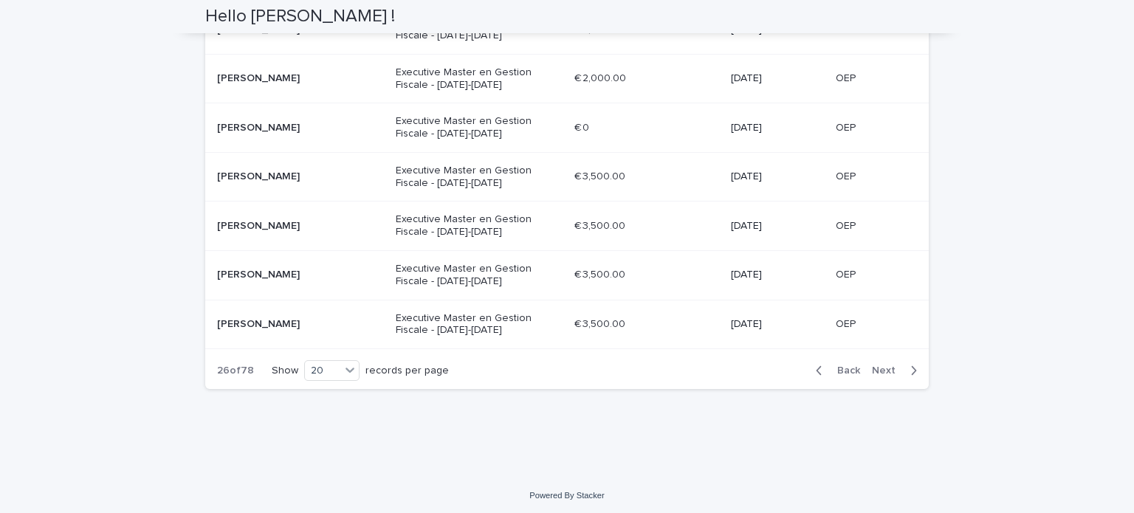
click at [880, 368] on span "Next" at bounding box center [888, 371] width 32 height 10
click at [879, 368] on span "Next" at bounding box center [888, 371] width 32 height 10
click at [880, 369] on span "Next" at bounding box center [888, 371] width 32 height 10
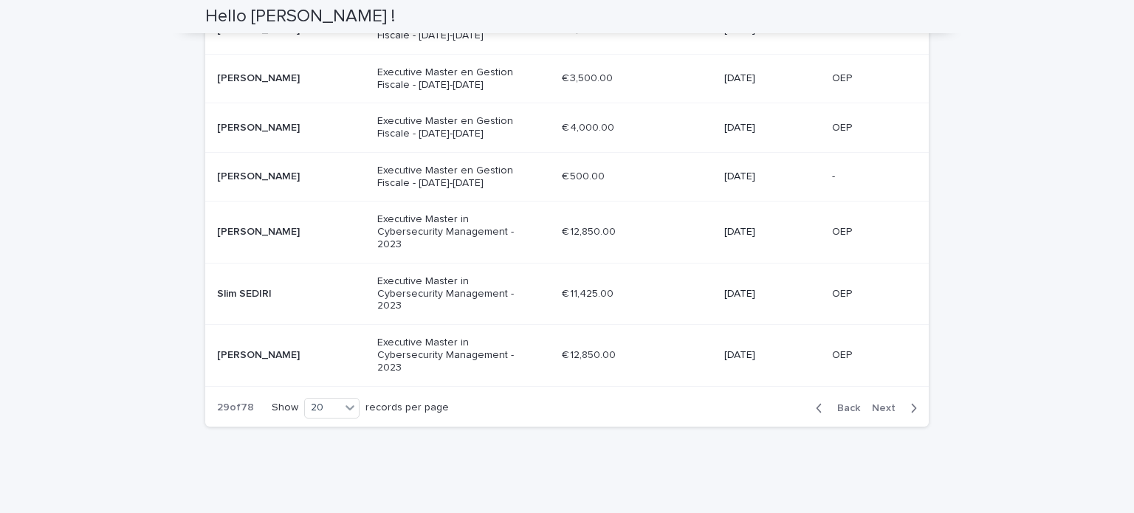
click at [880, 369] on td "OEP OEP" at bounding box center [877, 355] width 103 height 61
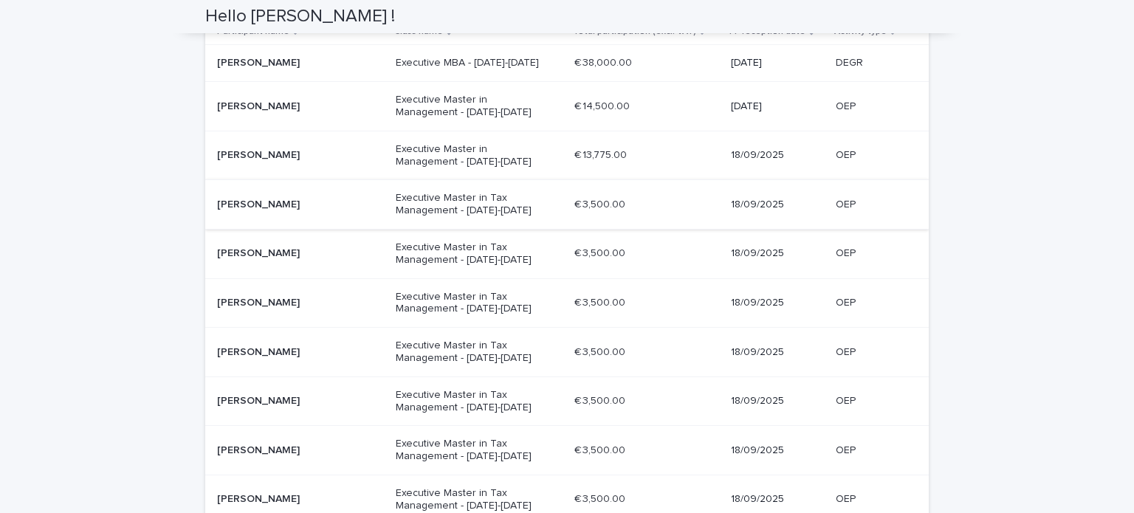
scroll to position [295, 0]
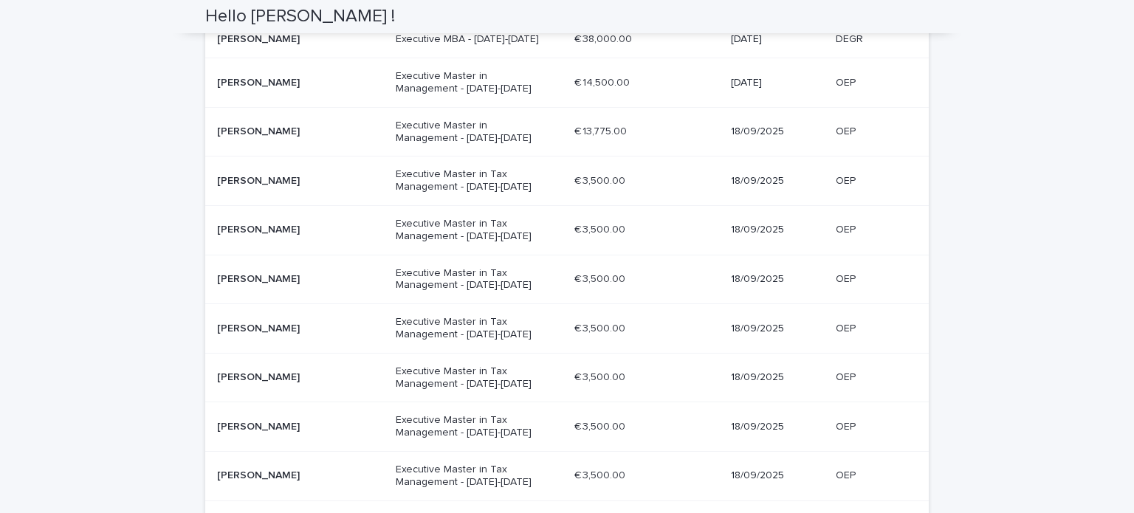
click at [262, 180] on p "[PERSON_NAME]" at bounding box center [291, 181] width 148 height 13
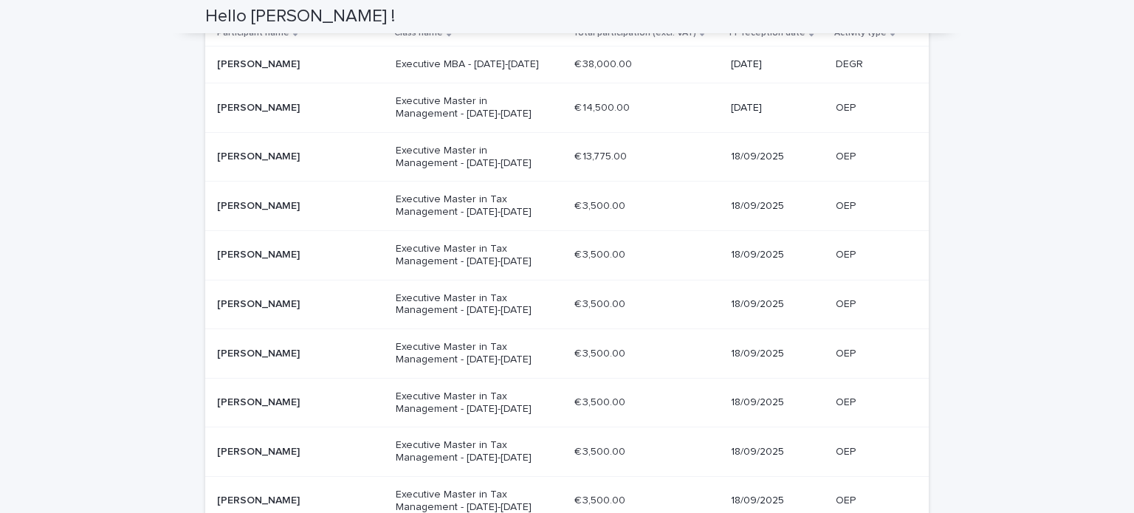
scroll to position [295, 0]
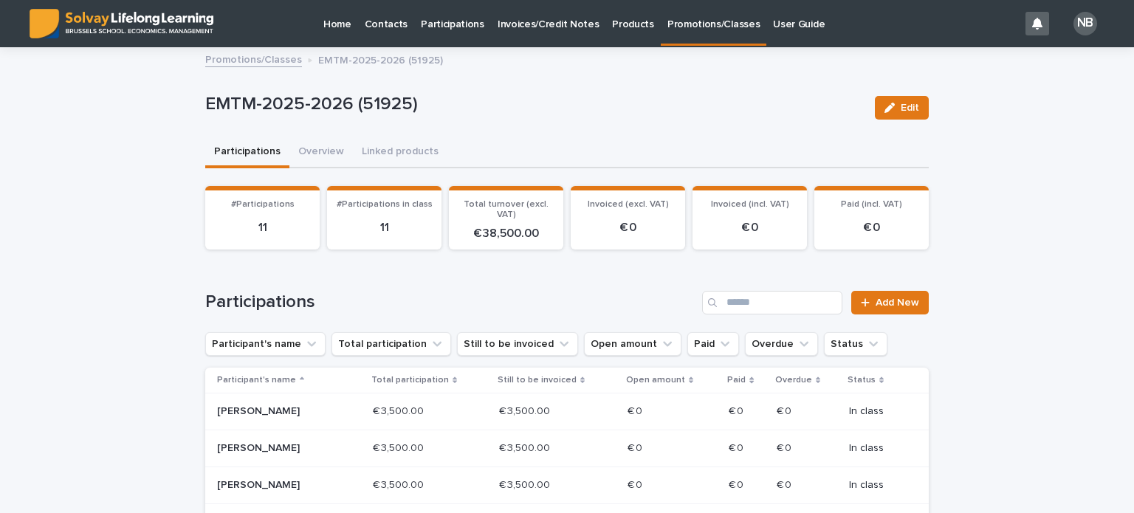
click at [286, 447] on p "[PERSON_NAME]" at bounding box center [270, 448] width 106 height 13
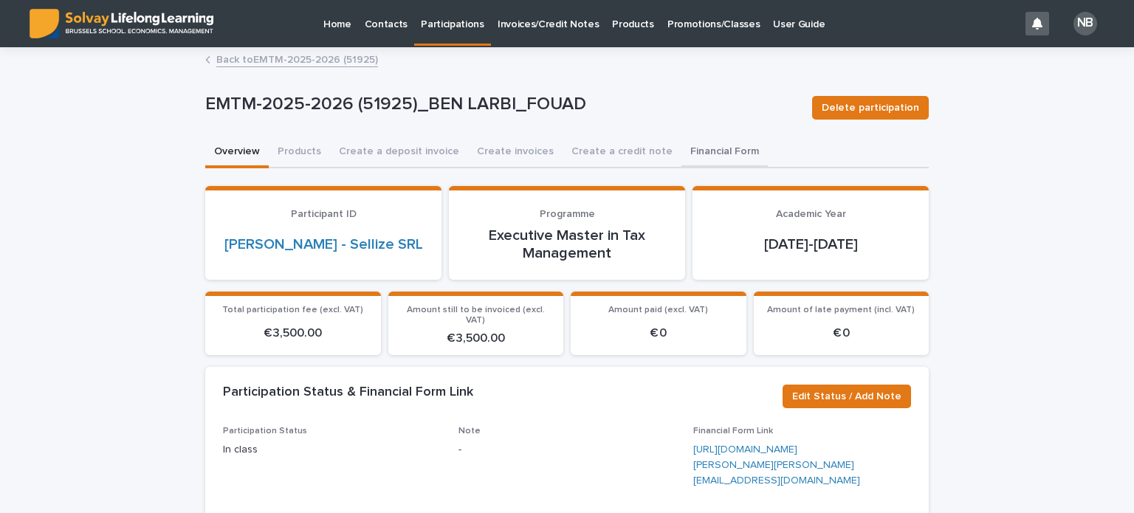
click at [682, 149] on button "Financial Form" at bounding box center [725, 152] width 86 height 31
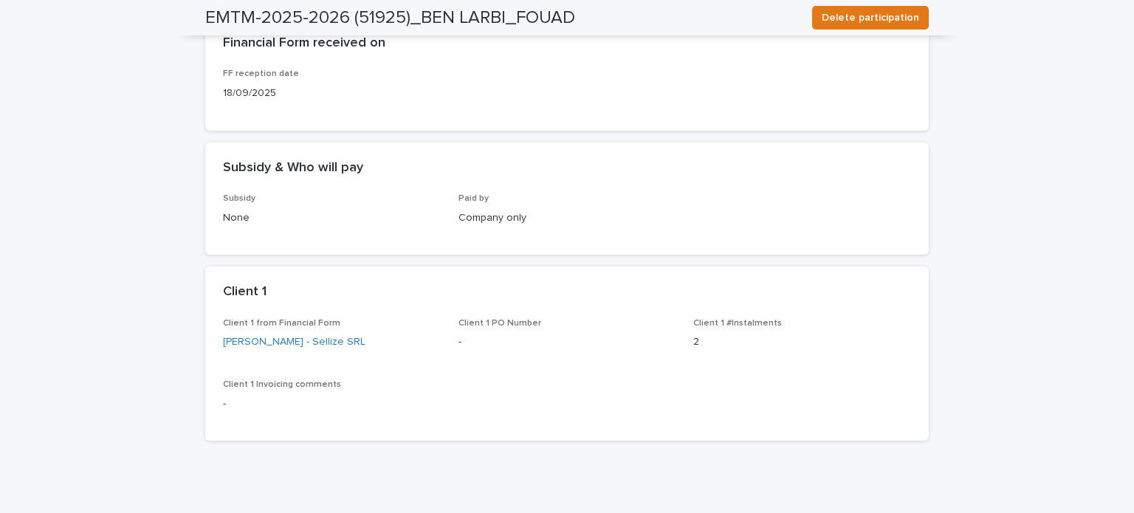
scroll to position [148, 0]
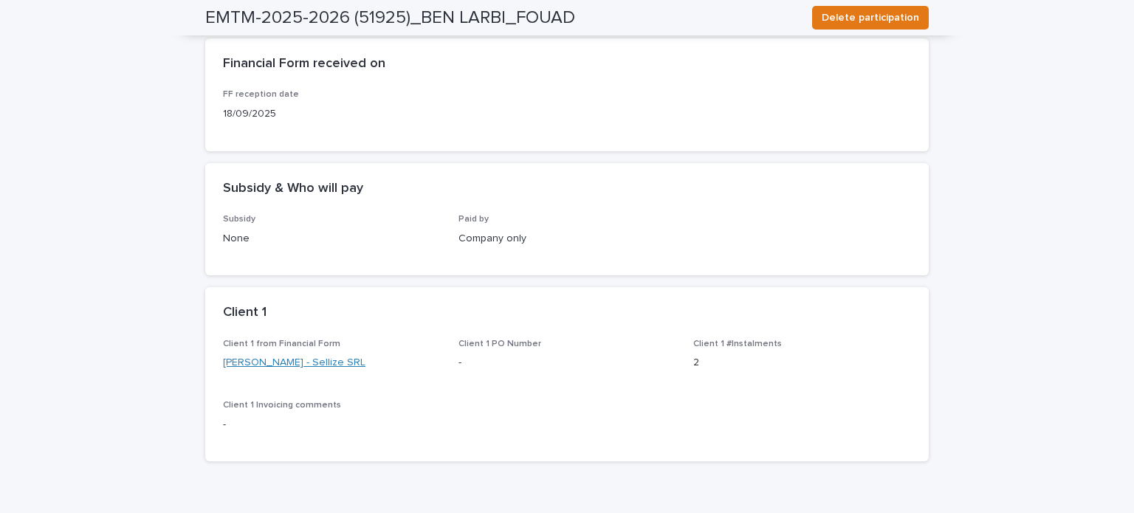
click at [272, 362] on link "[PERSON_NAME] - Sellize SRL" at bounding box center [294, 363] width 143 height 16
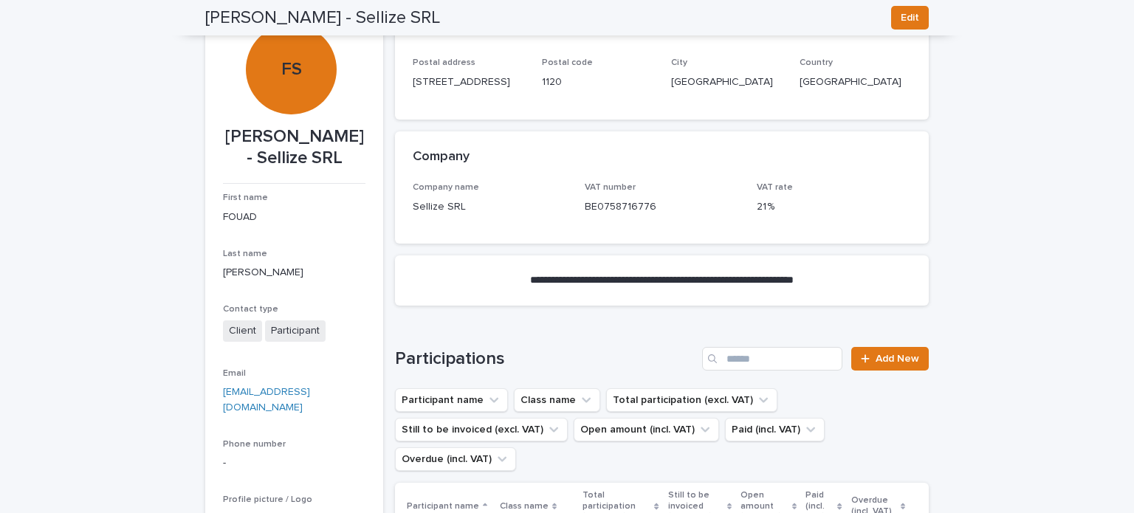
scroll to position [74, 0]
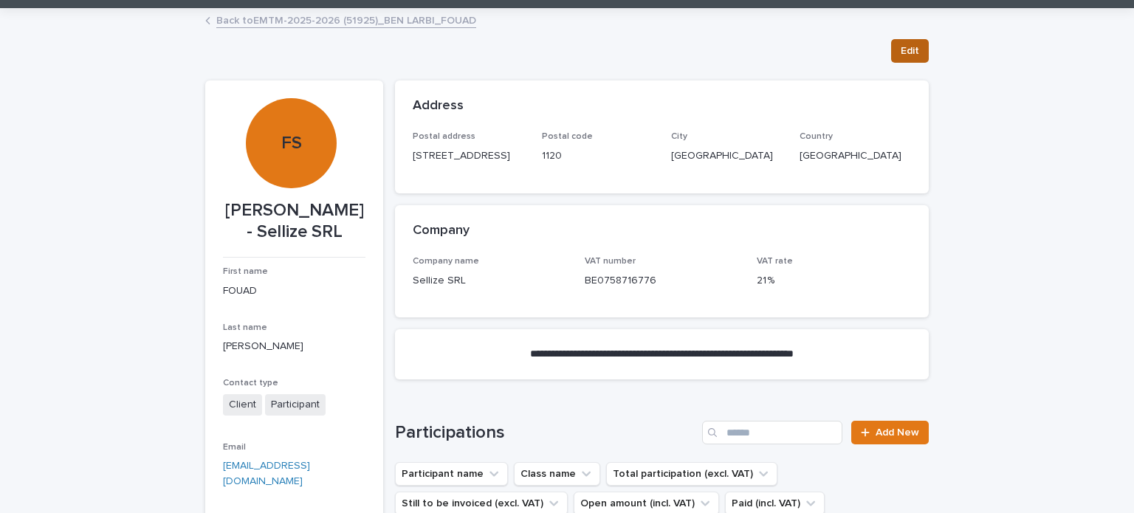
click at [901, 47] on span "Edit" at bounding box center [910, 51] width 18 height 15
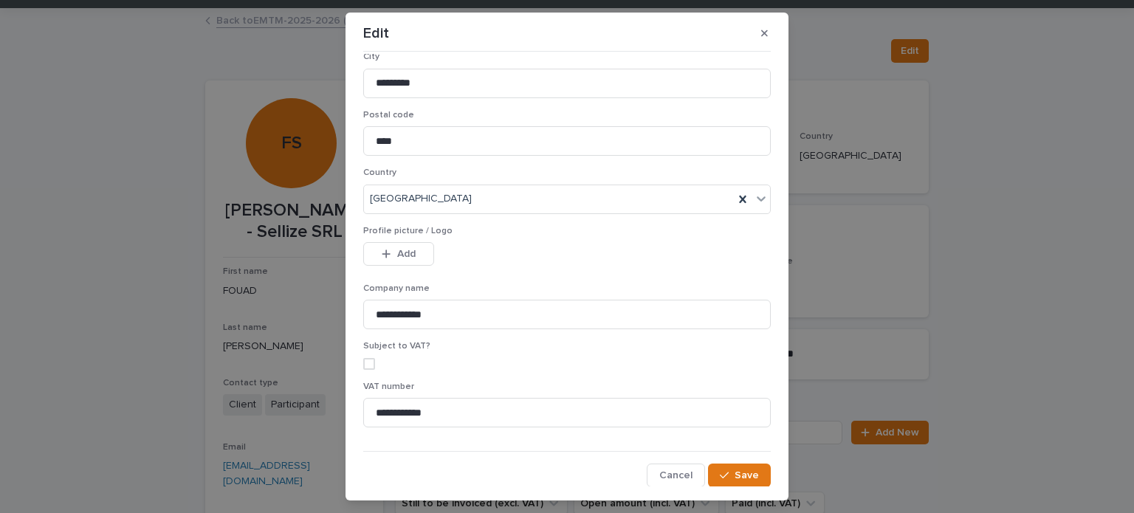
scroll to position [0, 0]
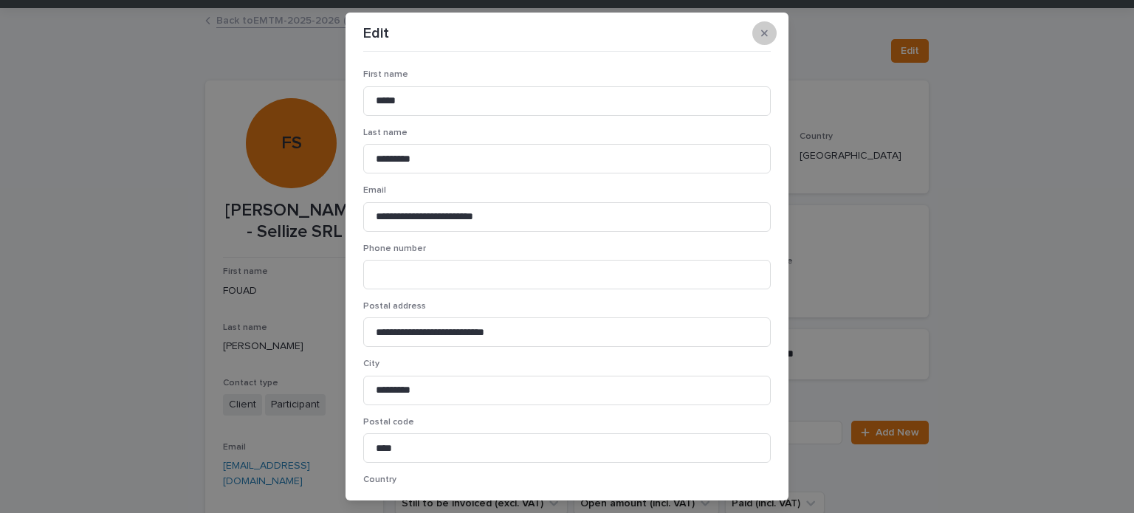
click at [762, 32] on icon "button" at bounding box center [764, 33] width 7 height 10
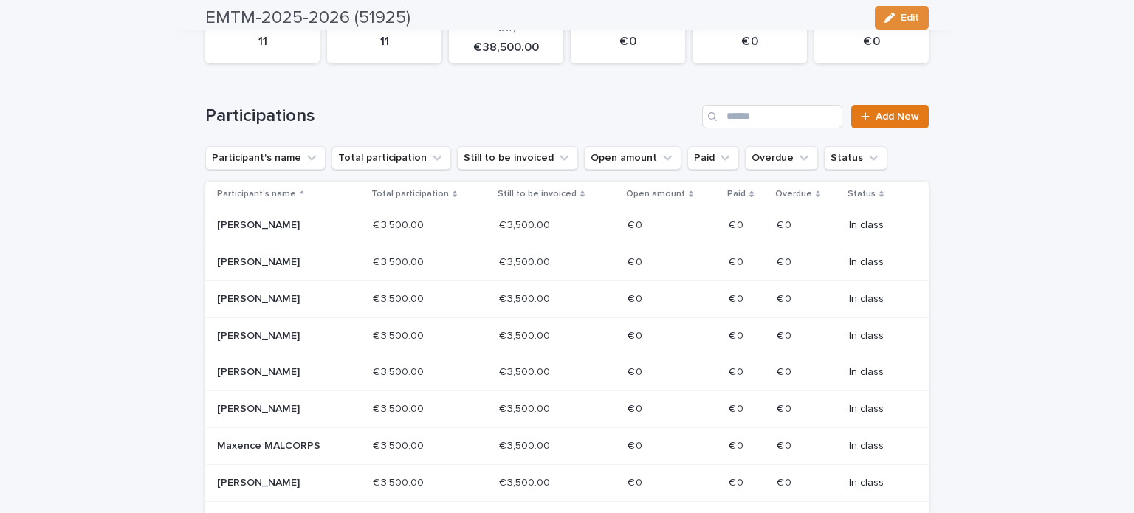
scroll to position [222, 0]
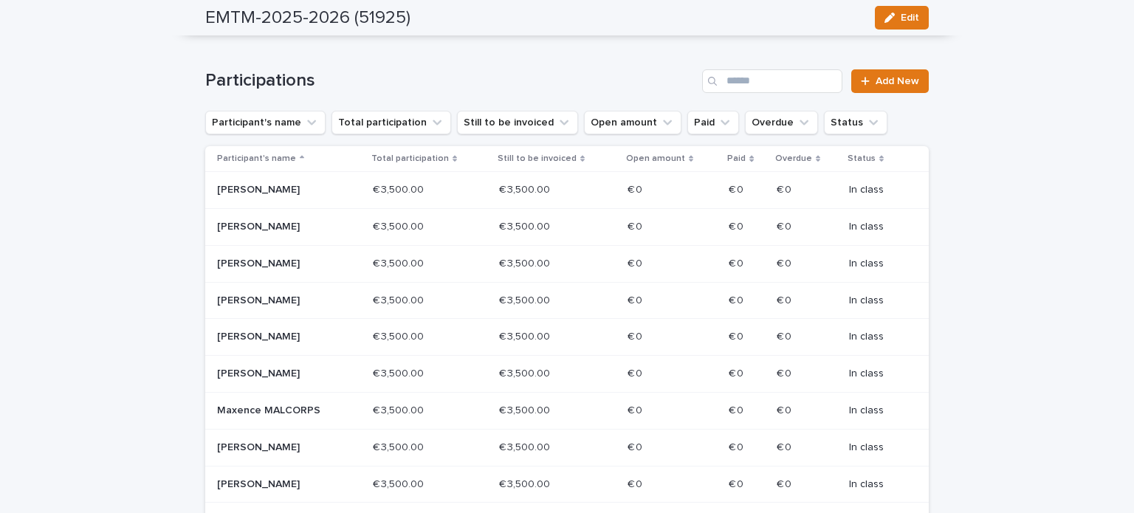
click at [247, 260] on p "[PERSON_NAME]" at bounding box center [270, 264] width 106 height 13
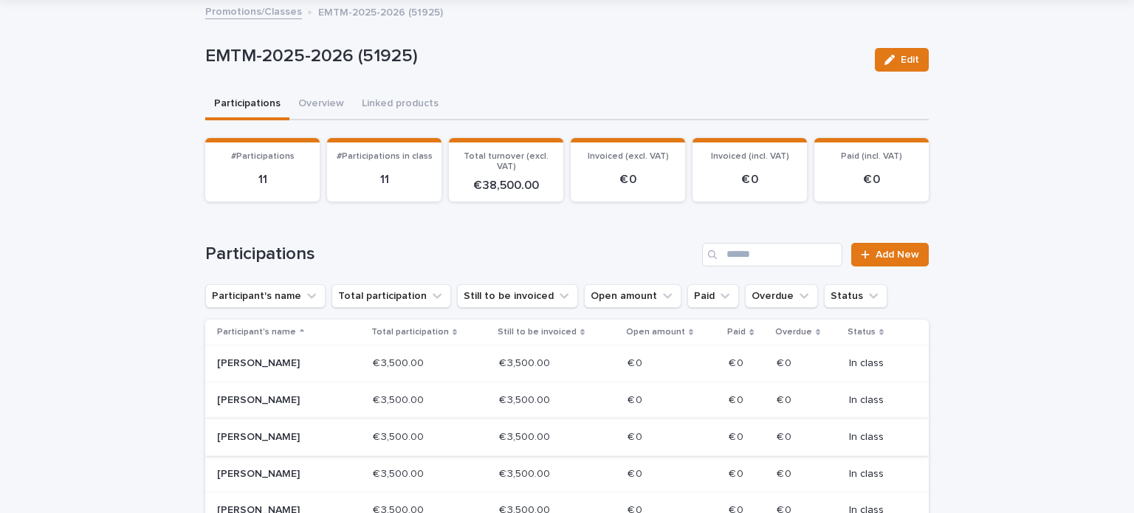
scroll to position [74, 0]
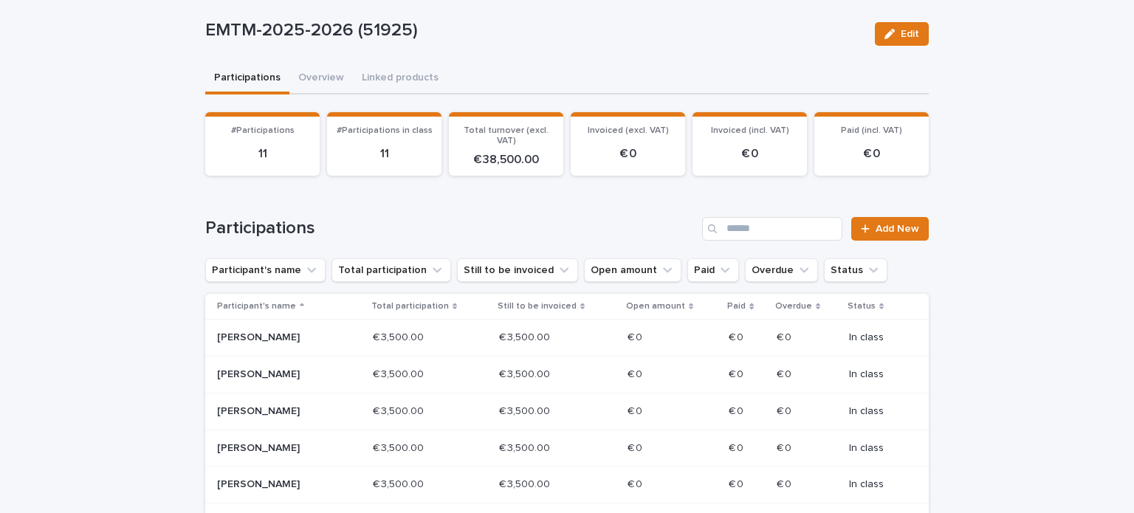
click at [278, 445] on p "[PERSON_NAME]" at bounding box center [270, 448] width 106 height 13
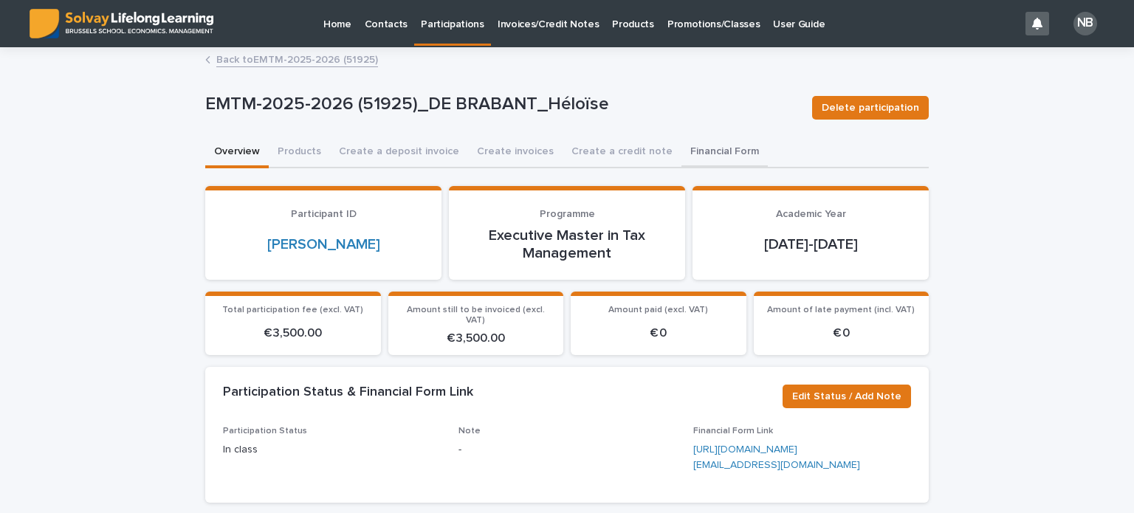
click at [682, 149] on button "Financial Form" at bounding box center [725, 152] width 86 height 31
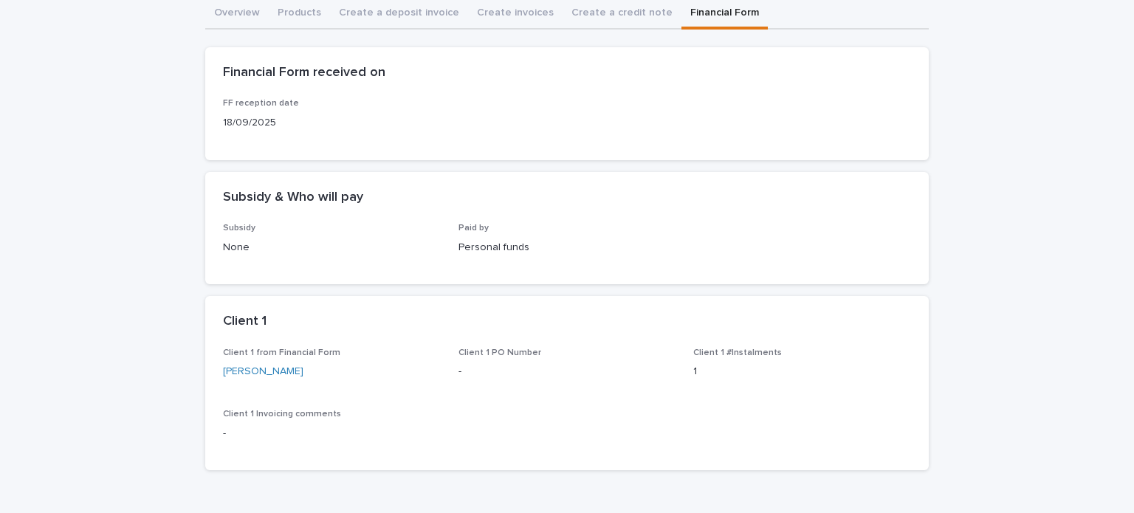
scroll to position [148, 0]
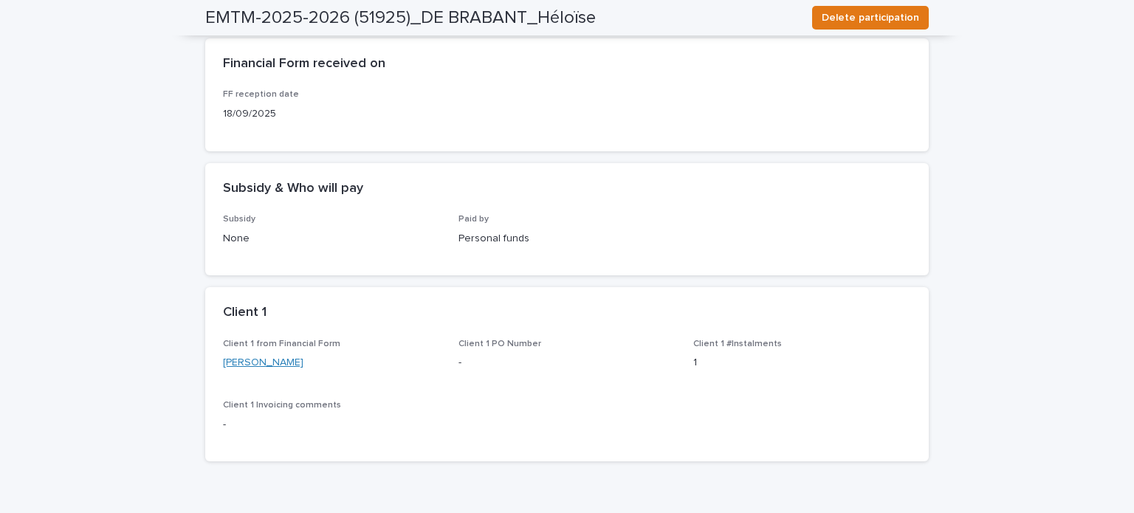
click at [259, 363] on link "[PERSON_NAME]" at bounding box center [263, 363] width 80 height 16
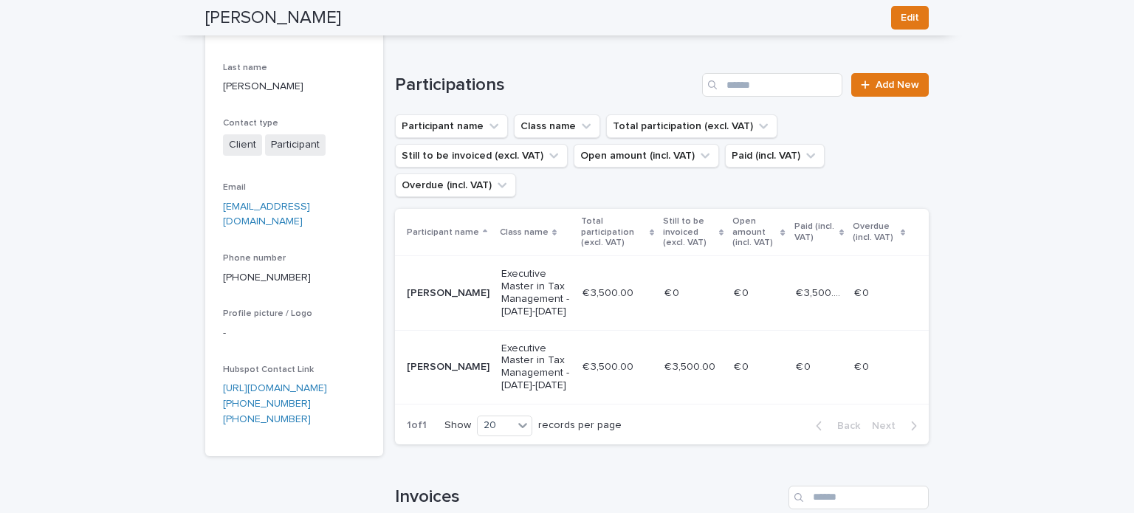
scroll to position [369, 0]
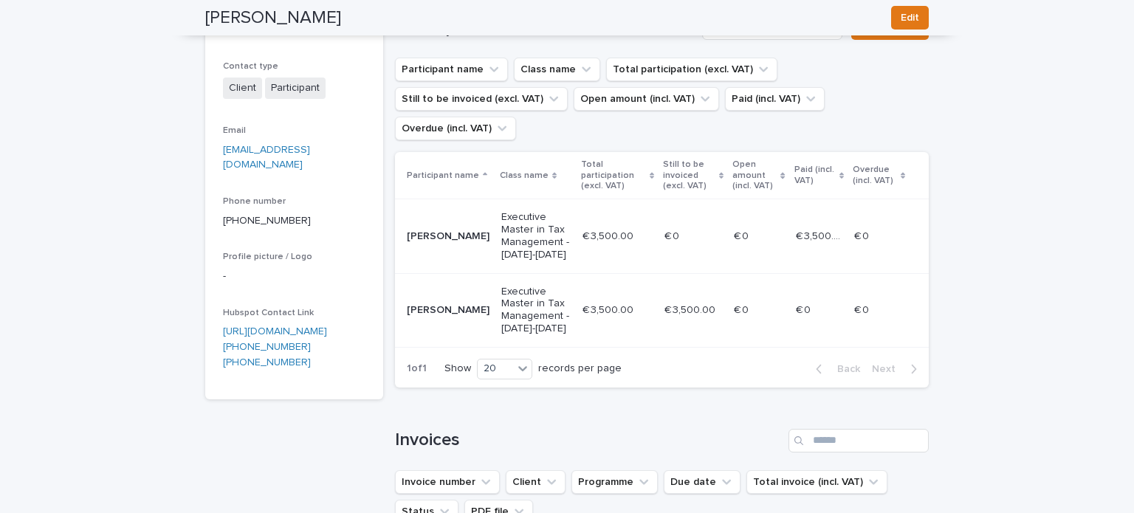
click at [425, 304] on p "[PERSON_NAME]" at bounding box center [448, 310] width 83 height 13
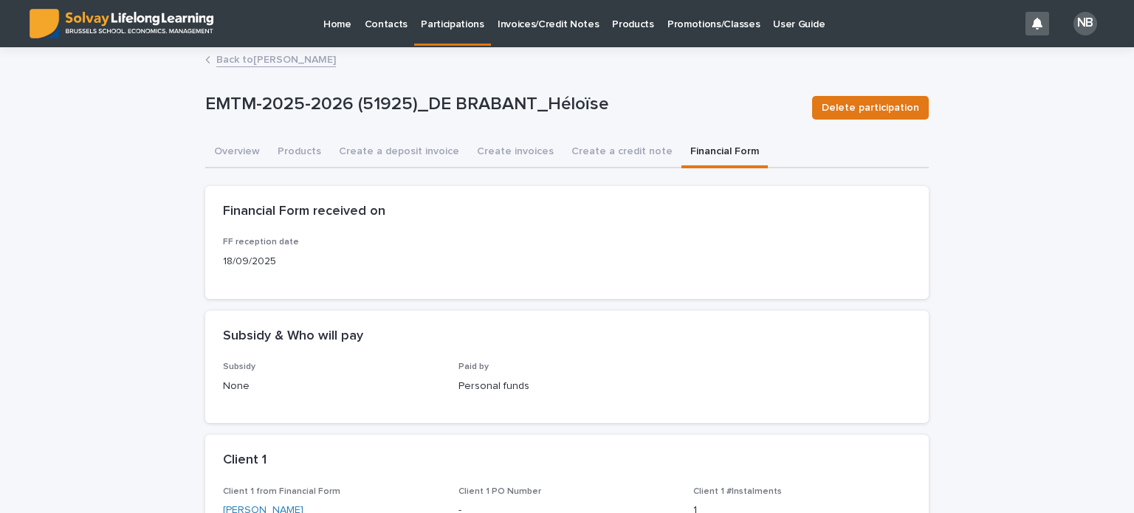
click at [700, 147] on button "Financial Form" at bounding box center [725, 152] width 86 height 31
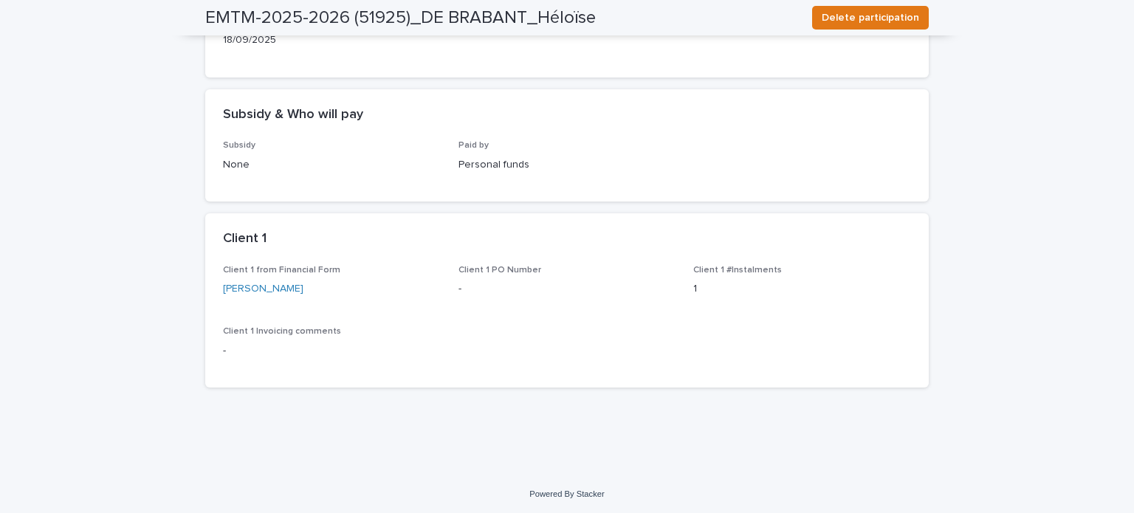
scroll to position [223, 0]
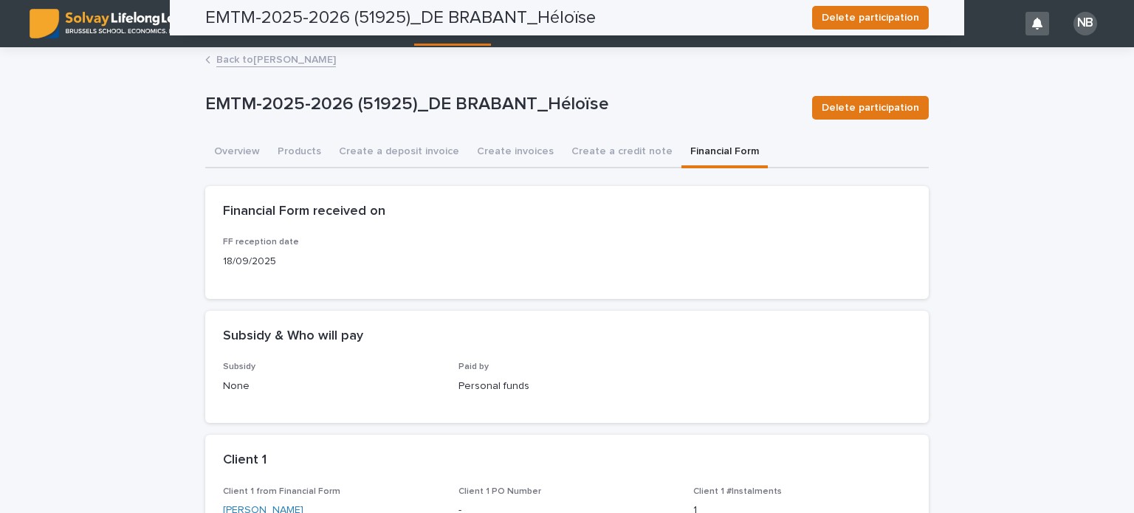
scroll to position [223, 0]
